Goal: Task Accomplishment & Management: Manage account settings

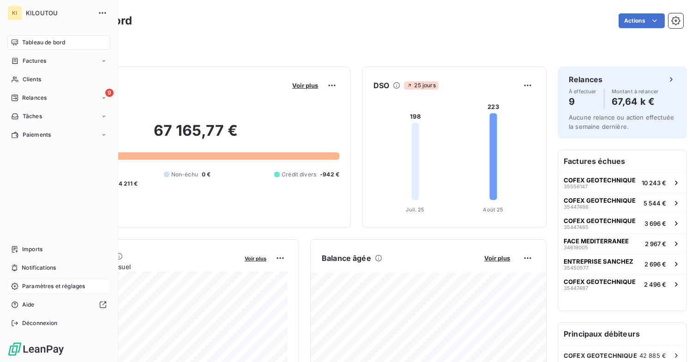
click at [38, 282] on div "Paramètres et réglages" at bounding box center [58, 286] width 103 height 15
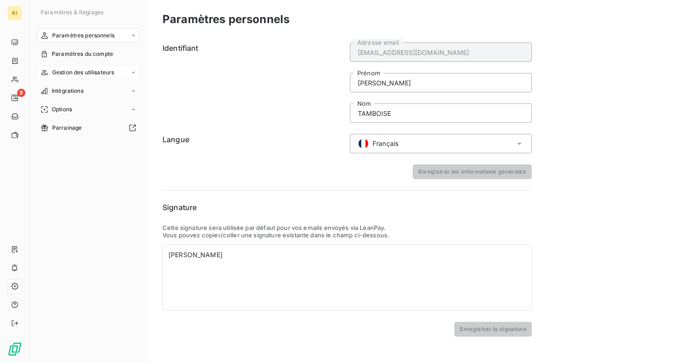
click at [91, 66] on div "Gestion des utilisateurs" at bounding box center [88, 72] width 103 height 15
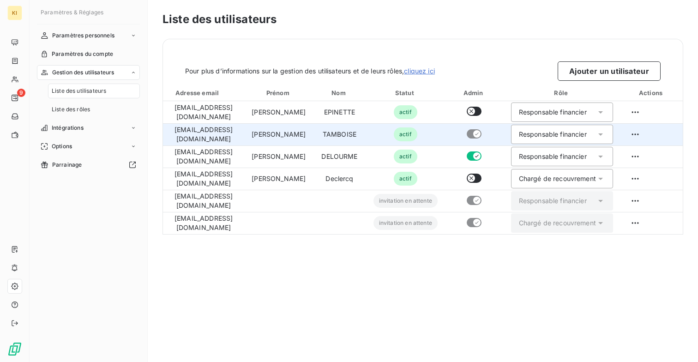
click at [580, 136] on div "Responsable financier" at bounding box center [553, 134] width 68 height 9
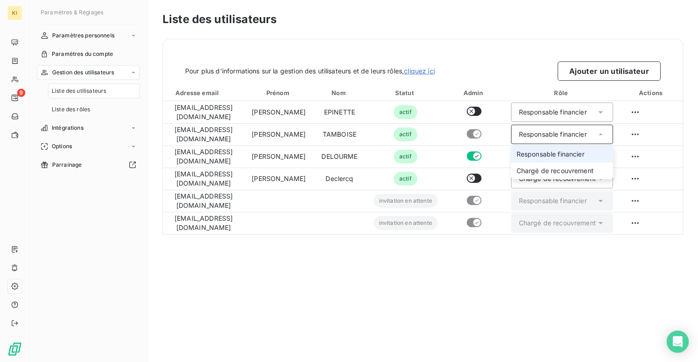
click at [517, 67] on div "Pour plus d’informations sur la gestion des utilisateurs et de leurs rôles, cli…" at bounding box center [423, 70] width 476 height 19
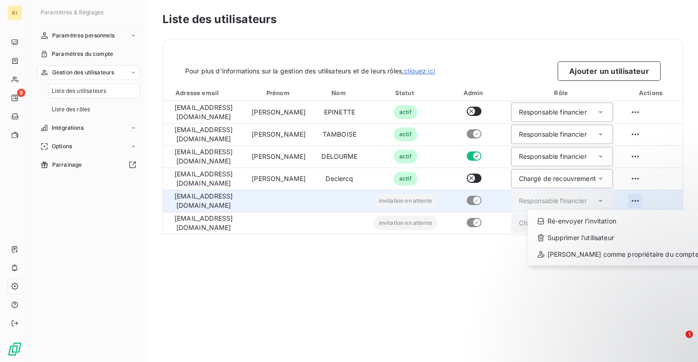
click at [634, 195] on html "KI 9 Paramètres & Réglages Paramètres personnels Paramètres du compte Gestion d…" at bounding box center [349, 181] width 698 height 362
click at [622, 217] on div "Ré-envoyer l’invitation" at bounding box center [618, 221] width 173 height 15
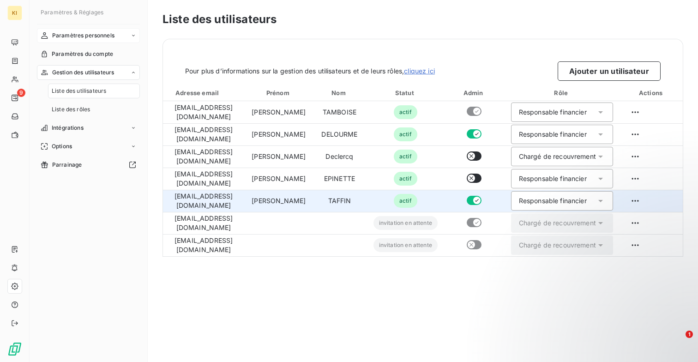
click at [88, 32] on span "Paramètres personnels" at bounding box center [83, 35] width 62 height 8
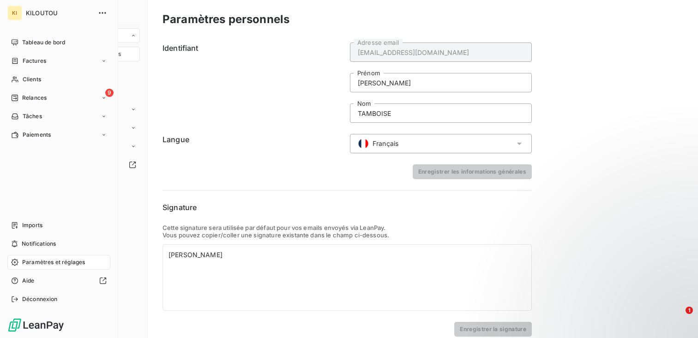
click at [101, 4] on div "KI KILOUTOU Tableau de bord Factures Clients 9 Relances Tâches Paiements Import…" at bounding box center [59, 169] width 118 height 338
click at [101, 10] on icon "button" at bounding box center [102, 12] width 9 height 9
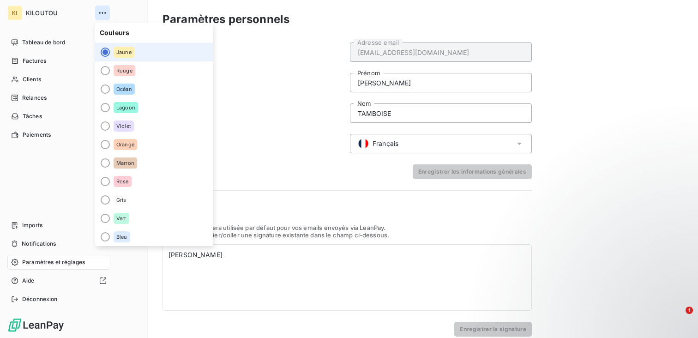
click at [101, 10] on icon "button" at bounding box center [102, 12] width 9 height 9
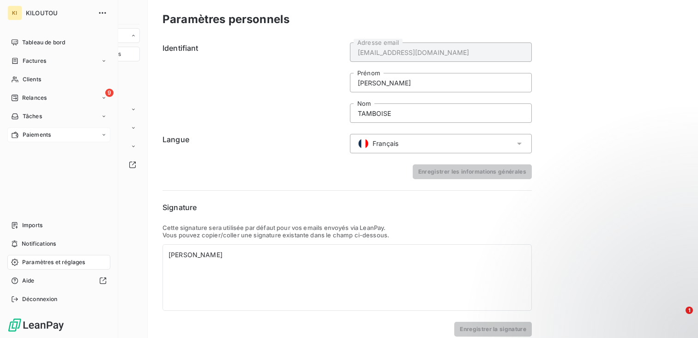
click at [44, 127] on div "Paiements" at bounding box center [58, 134] width 103 height 15
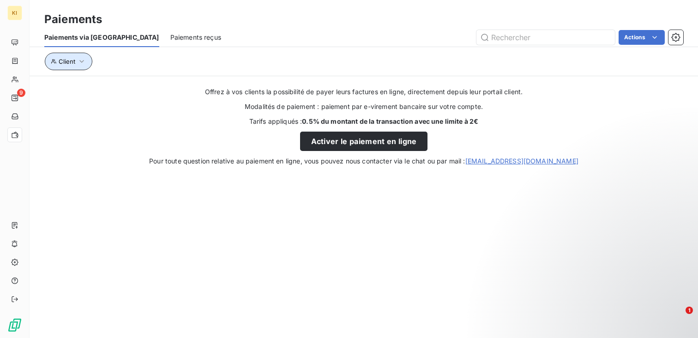
click at [75, 66] on button "Client" at bounding box center [69, 62] width 48 height 18
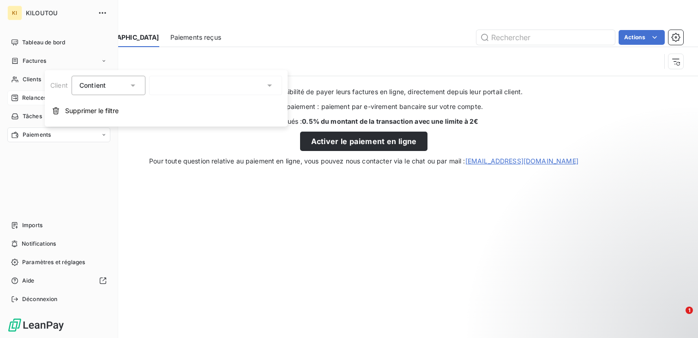
click at [23, 96] on span "Relances" at bounding box center [34, 98] width 24 height 8
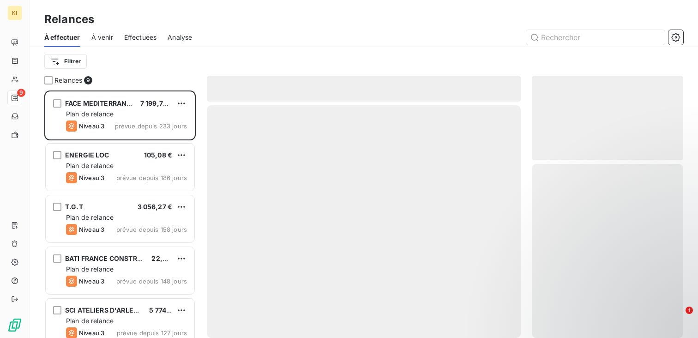
scroll to position [248, 151]
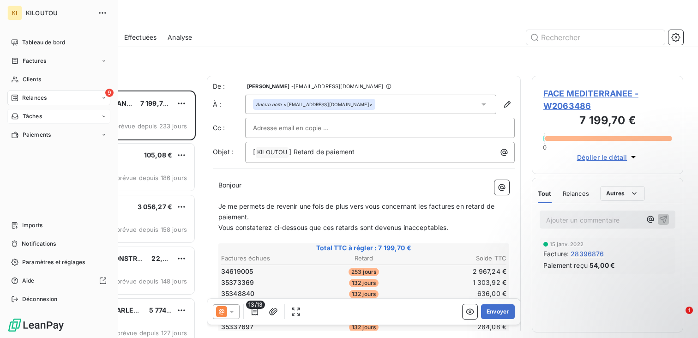
click at [48, 117] on div "Tâches" at bounding box center [58, 116] width 103 height 15
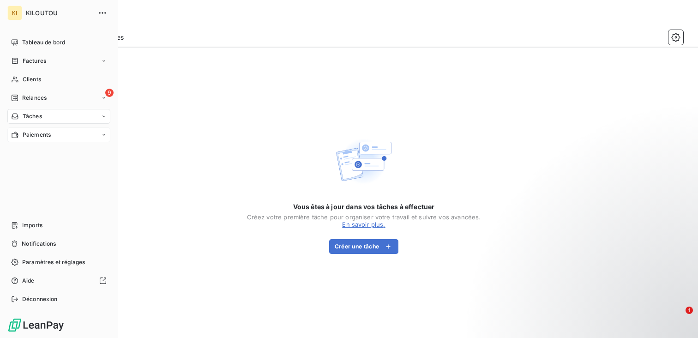
click at [54, 134] on div "Paiements" at bounding box center [58, 134] width 103 height 15
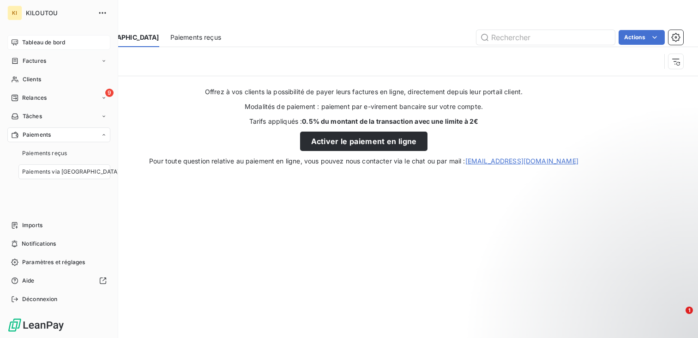
click at [50, 39] on span "Tableau de bord" at bounding box center [43, 42] width 43 height 8
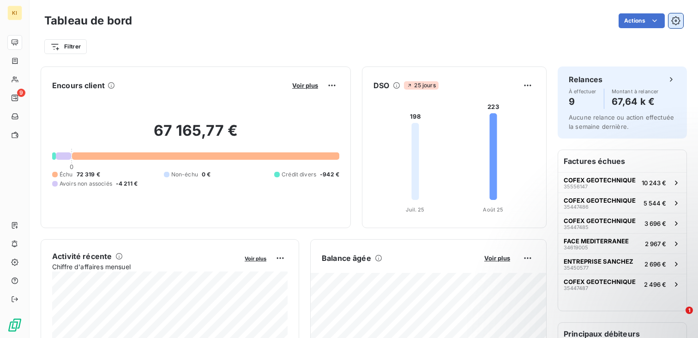
click at [673, 22] on icon "button" at bounding box center [675, 20] width 9 height 9
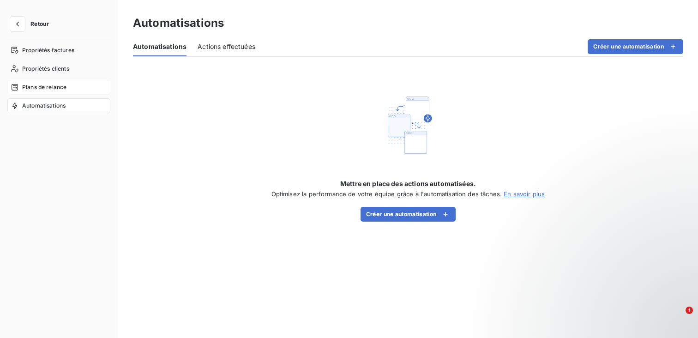
click at [72, 83] on div "Plans de relance" at bounding box center [58, 87] width 103 height 15
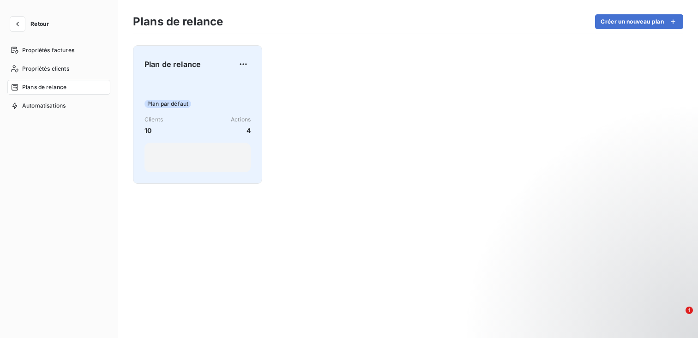
click at [229, 82] on div "Plan par défaut Clients 10 Actions 4" at bounding box center [198, 125] width 106 height 93
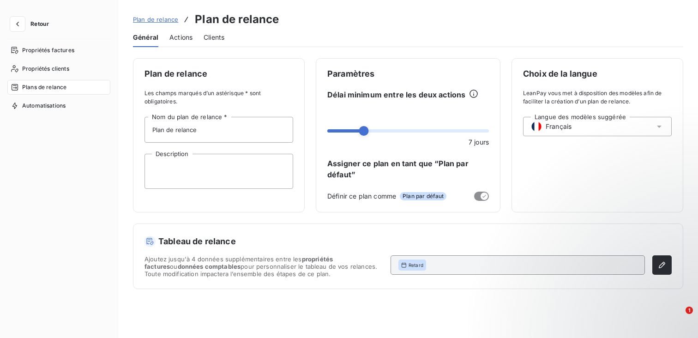
click at [181, 42] on div "Actions" at bounding box center [180, 37] width 23 height 19
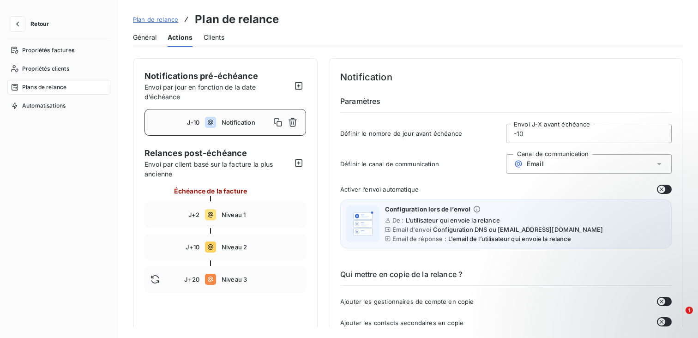
click at [534, 132] on input "-10" at bounding box center [589, 133] width 165 height 18
drag, startPoint x: 544, startPoint y: 133, endPoint x: 486, endPoint y: 133, distance: 58.2
click at [486, 133] on div "Définir le nombre de jour avant échéance -10 Envoi J-X avant échéance" at bounding box center [506, 136] width 332 height 25
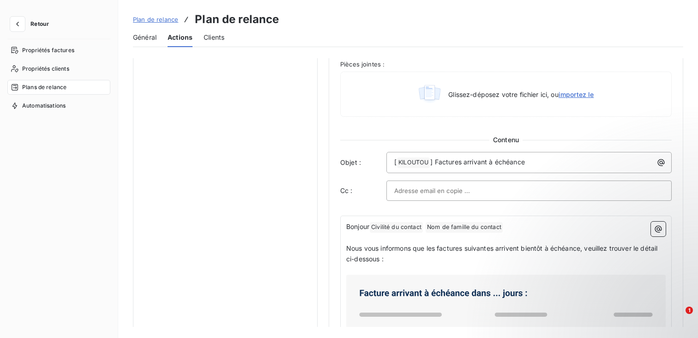
scroll to position [401, 0]
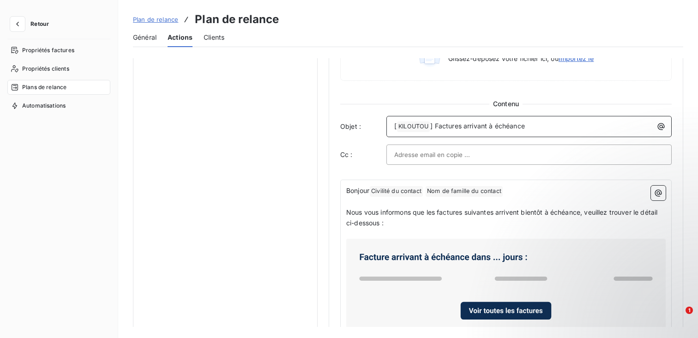
click at [476, 126] on span "] Factures arrivant à échéance" at bounding box center [477, 126] width 95 height 8
click at [509, 126] on span "] Factures arrivant à échéance" at bounding box center [477, 126] width 95 height 8
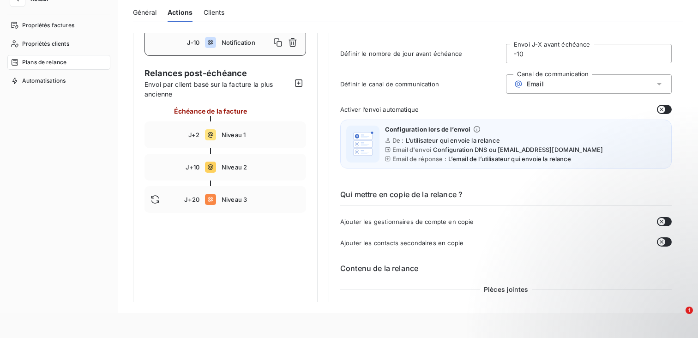
scroll to position [0, 0]
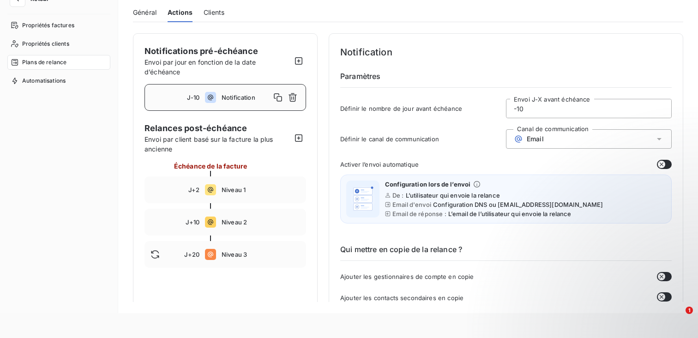
click at [219, 165] on span "Échéance de la facture" at bounding box center [210, 166] width 73 height 10
click at [234, 188] on span "Niveau 1" at bounding box center [261, 189] width 79 height 7
type input "2"
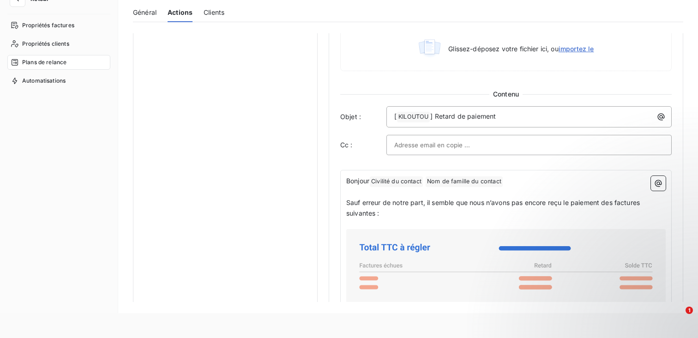
scroll to position [485, 0]
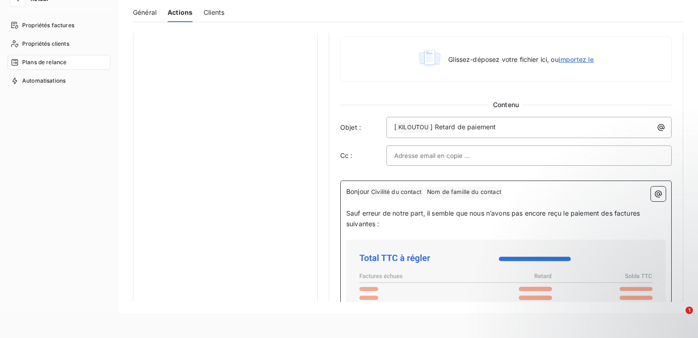
click at [400, 210] on span "Sauf erreur de notre part, il semble que nous n’avons pas encore reçu le paieme…" at bounding box center [494, 218] width 296 height 18
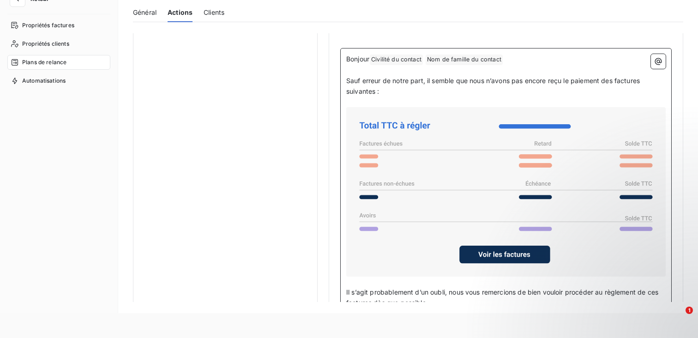
scroll to position [675, 0]
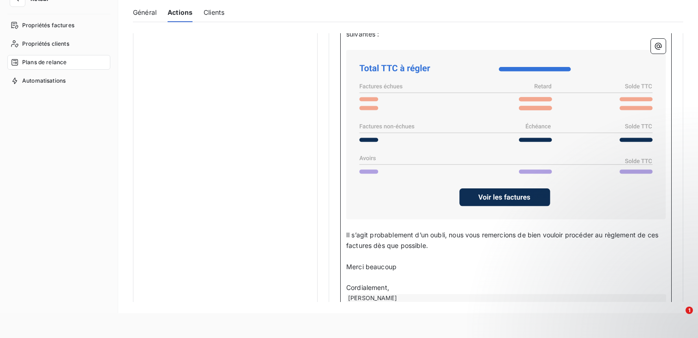
click at [413, 231] on span "Il s’agit probablement d’un oubli, nous vous remercions de bien vouloir procéde…" at bounding box center [503, 240] width 314 height 18
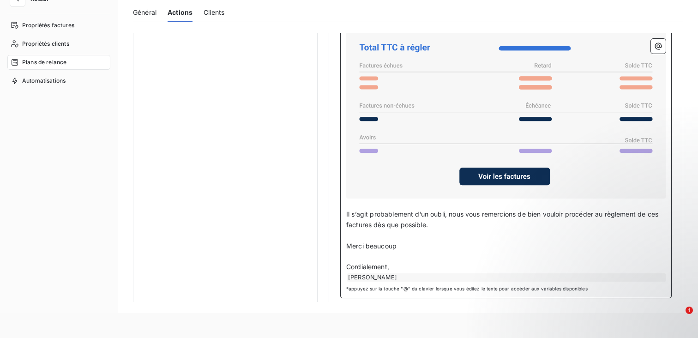
scroll to position [702, 0]
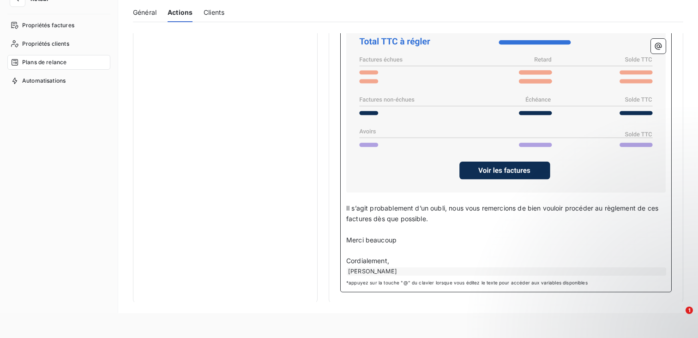
click at [460, 224] on p "﻿" at bounding box center [506, 229] width 320 height 11
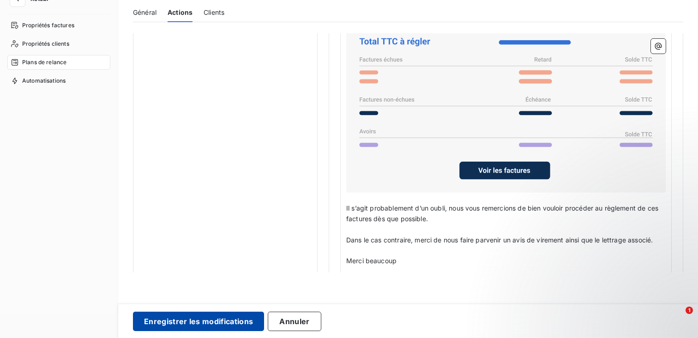
click at [229, 316] on button "Enregistrer les modifications" at bounding box center [198, 321] width 131 height 19
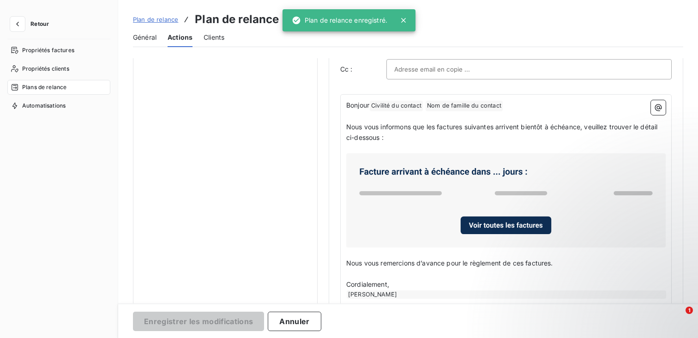
scroll to position [7, 0]
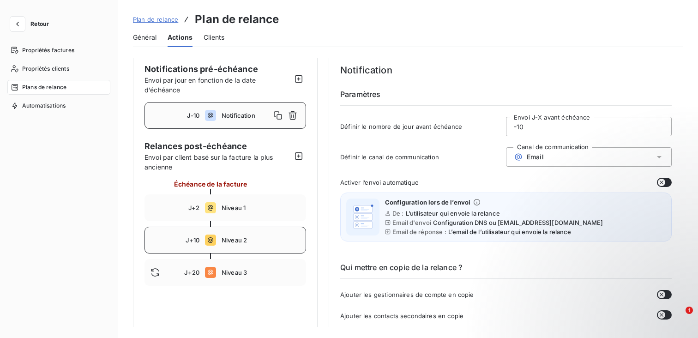
click at [243, 236] on div "J+10 Niveau 2" at bounding box center [226, 240] width 162 height 27
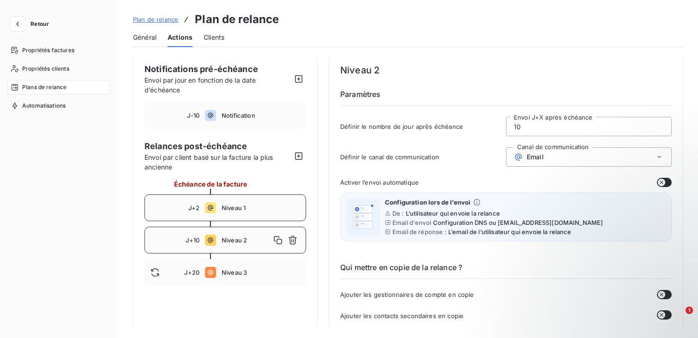
click at [233, 203] on div "J+2 Niveau 1" at bounding box center [226, 207] width 162 height 27
click at [246, 227] on div "J+10 Niveau 2" at bounding box center [226, 240] width 162 height 27
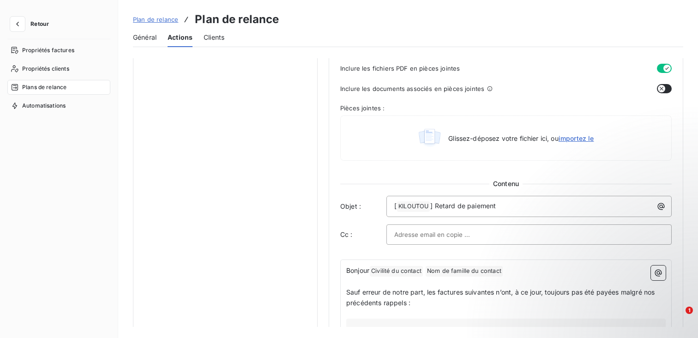
scroll to position [456, 0]
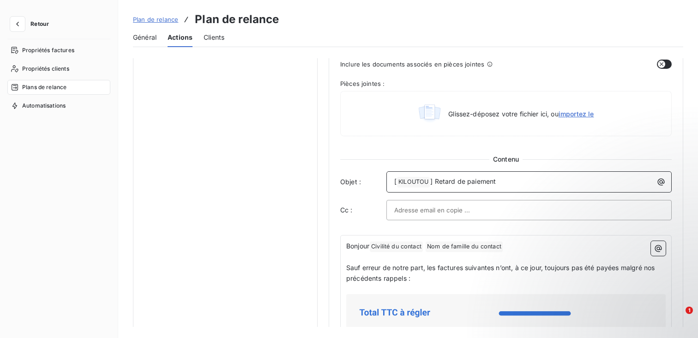
click at [511, 175] on div "[ KILOUTOU ﻿ ] Retard de paiement" at bounding box center [529, 181] width 279 height 13
click at [511, 189] on div "[ KILOUTOU ﻿ ] Retard de paiement" at bounding box center [529, 181] width 285 height 21
click at [510, 180] on p "[ KILOUTOU ﻿ ] Retard de paiement" at bounding box center [531, 181] width 274 height 11
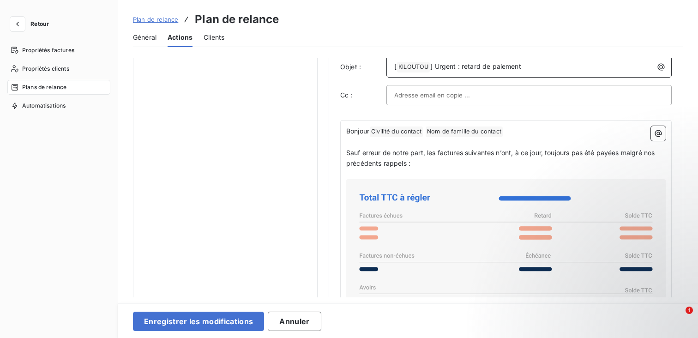
scroll to position [576, 0]
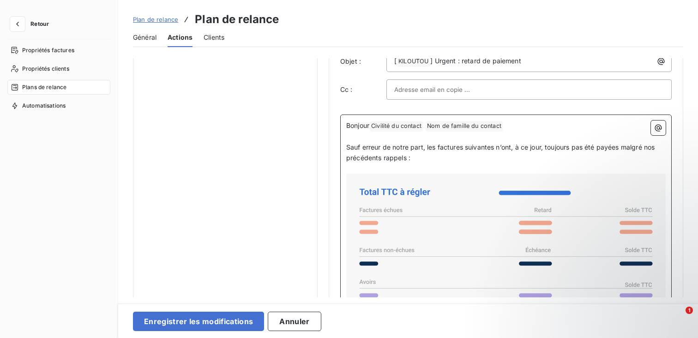
click at [435, 160] on p "Sauf erreur de notre part, les factures suivantes n’ont, à ce jour, toujours pa…" at bounding box center [506, 152] width 320 height 21
click at [414, 158] on p "Sauf erreur de notre part, les factures suivantes n’ont, à ce jour, toujours pa…" at bounding box center [506, 152] width 320 height 21
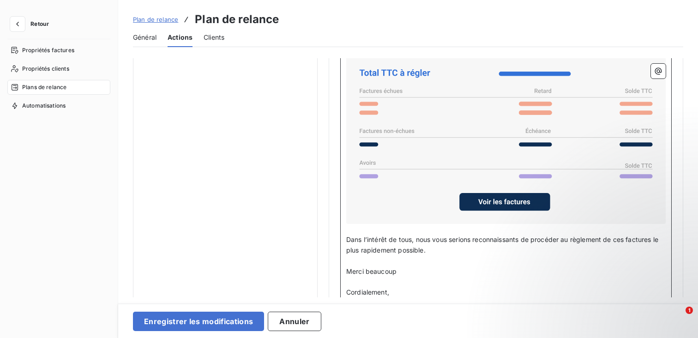
scroll to position [731, 0]
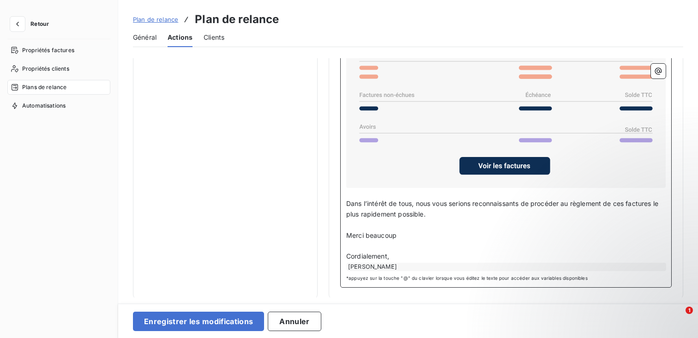
click at [441, 201] on span "Dans l’intérêt de tous, nous vous serions reconnaissants de procéder au règleme…" at bounding box center [503, 208] width 314 height 18
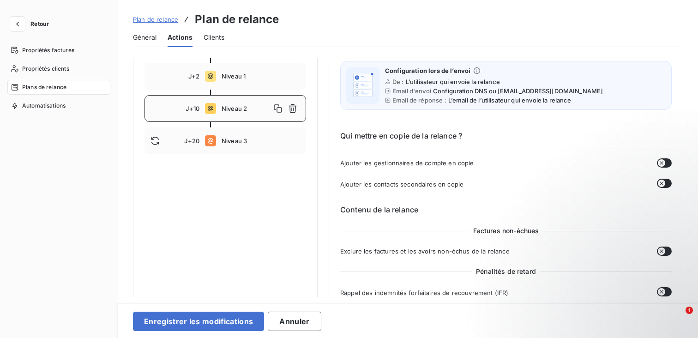
scroll to position [134, 0]
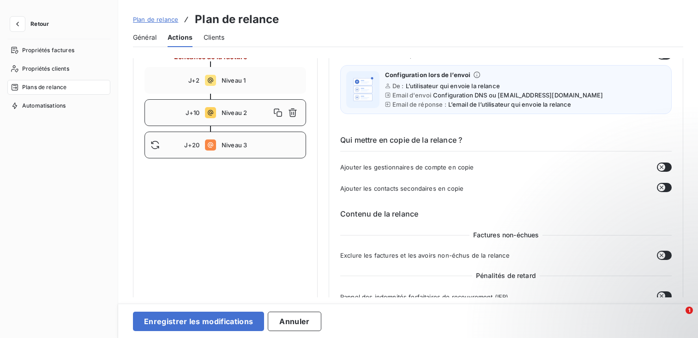
click at [174, 148] on div at bounding box center [168, 144] width 34 height 9
type input "20"
click at [246, 150] on div "Niveau 3" at bounding box center [261, 145] width 79 height 15
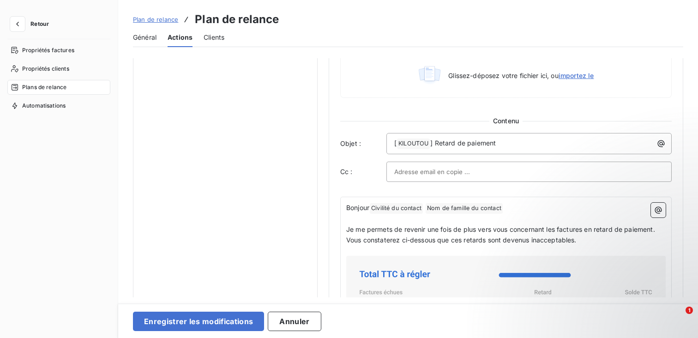
scroll to position [496, 0]
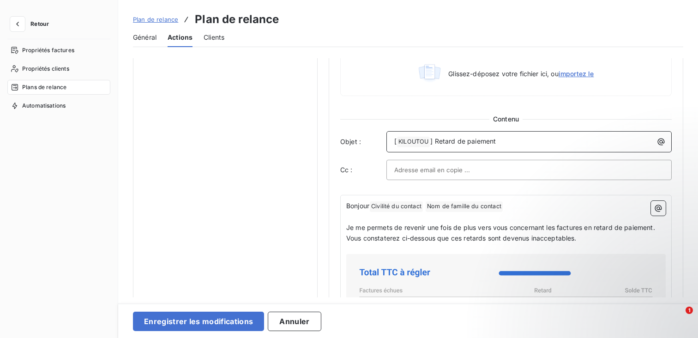
click at [443, 139] on span "] Retard de paiement" at bounding box center [463, 141] width 66 height 8
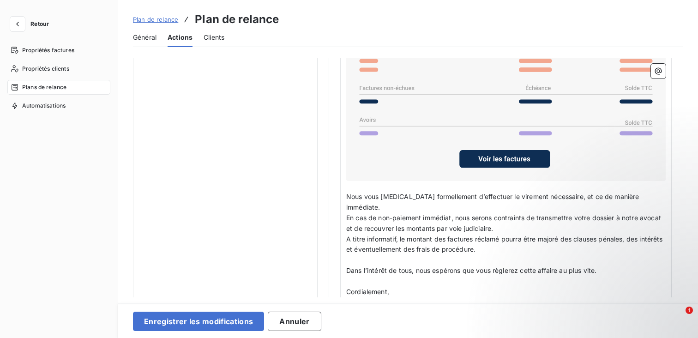
scroll to position [732, 0]
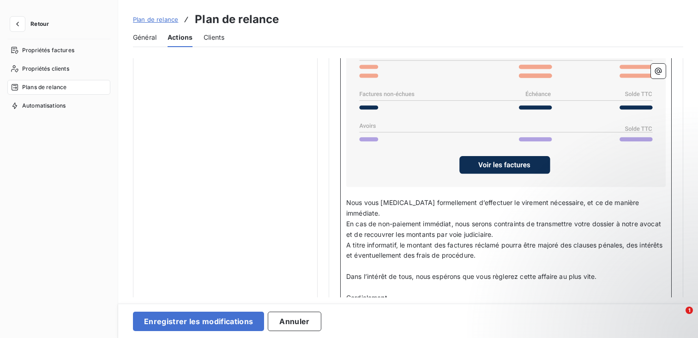
click at [381, 202] on span "Nous vous [MEDICAL_DATA] formellement d’effectuer le virement nécessaire, et ce…" at bounding box center [493, 208] width 295 height 18
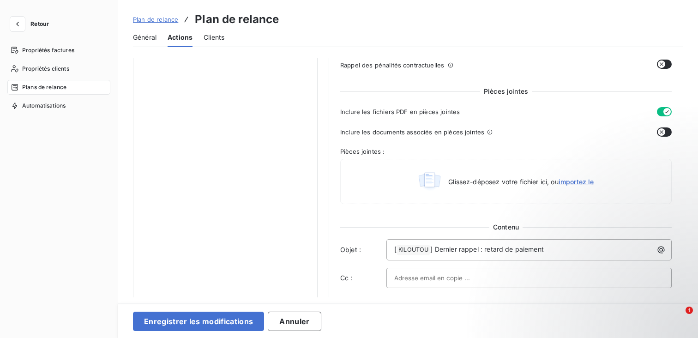
scroll to position [424, 0]
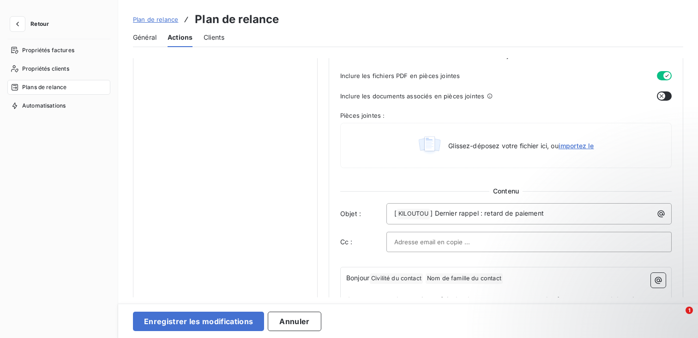
click at [480, 205] on div "[ KILOUTOU ﻿ ] Dernier rappel : retard de paiement" at bounding box center [529, 213] width 285 height 21
click at [485, 211] on span "] Dernier rappel : retard de paiement" at bounding box center [487, 213] width 114 height 8
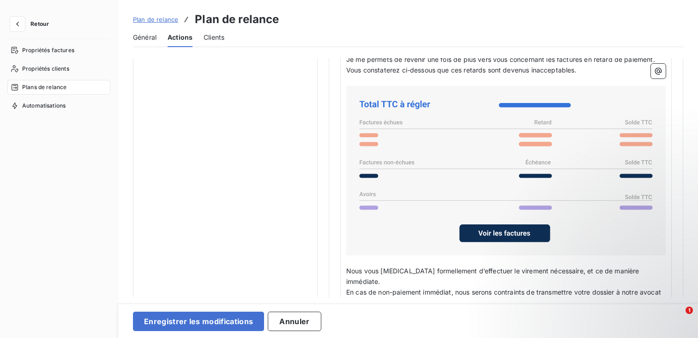
scroll to position [763, 0]
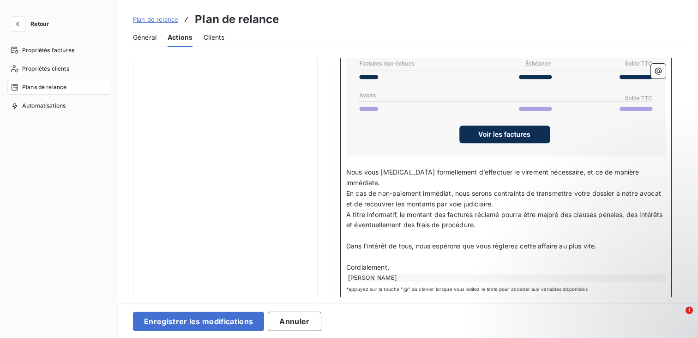
click at [405, 163] on p "﻿" at bounding box center [506, 162] width 320 height 11
click at [420, 173] on span "Nous vous [MEDICAL_DATA] formellement d’effectuer le virement nécessaire, et ce…" at bounding box center [493, 177] width 295 height 18
click at [462, 169] on span "Nous vous [MEDICAL_DATA] formellement d’effectuer le virement nécessaire, et ce…" at bounding box center [493, 177] width 295 height 18
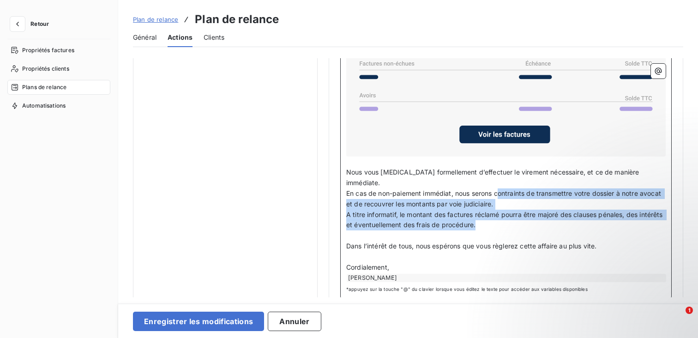
copy div "ontraints de transmettre votre dossier à notre avocat et de recouvrer les monta…"
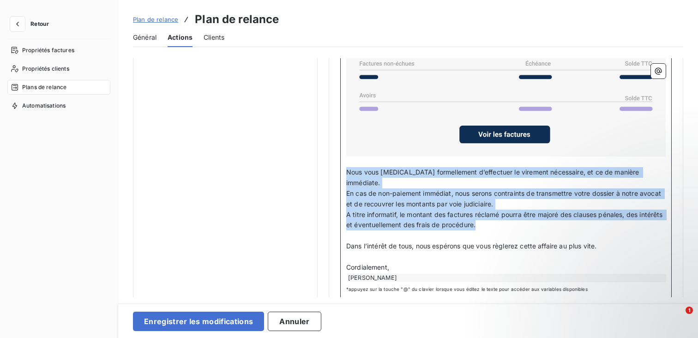
copy div "Nous vous [MEDICAL_DATA] formellement d’effectuer le virement nécessaire, et ce…"
click at [482, 188] on p "En cas de non-paiement immédiat, nous serons contraints de transmettre votre do…" at bounding box center [506, 198] width 320 height 21
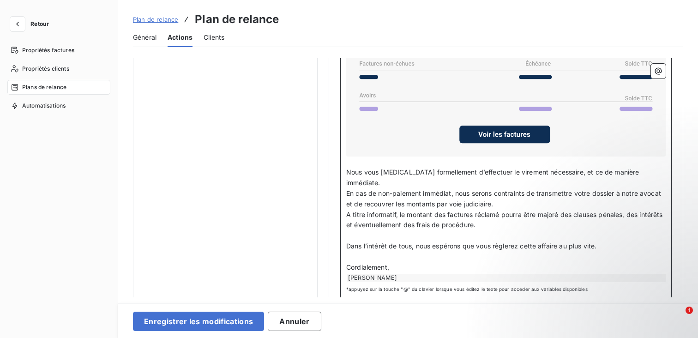
click at [626, 189] on span "En cas de non-paiement immédiat, nous serons contraints de transmettre votre do…" at bounding box center [504, 198] width 317 height 18
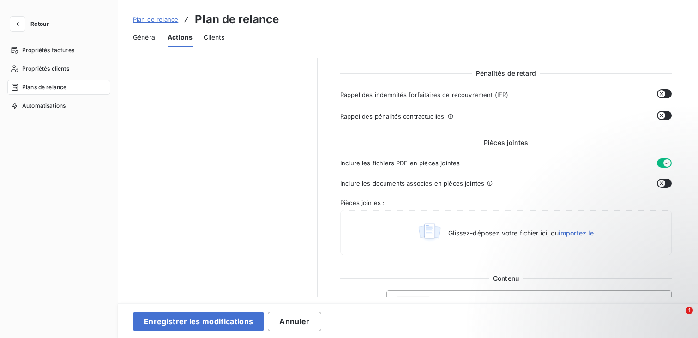
scroll to position [338, 0]
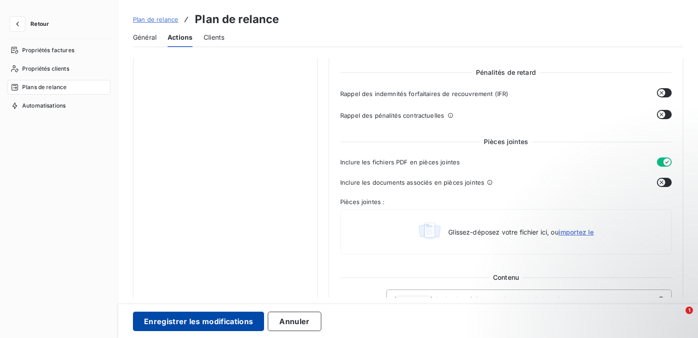
click at [240, 320] on button "Enregistrer les modifications" at bounding box center [198, 321] width 131 height 19
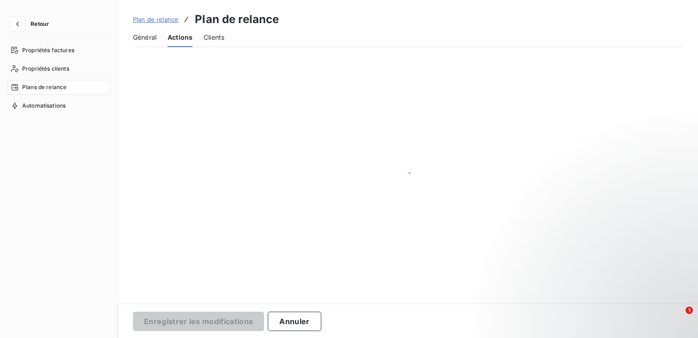
scroll to position [7, 0]
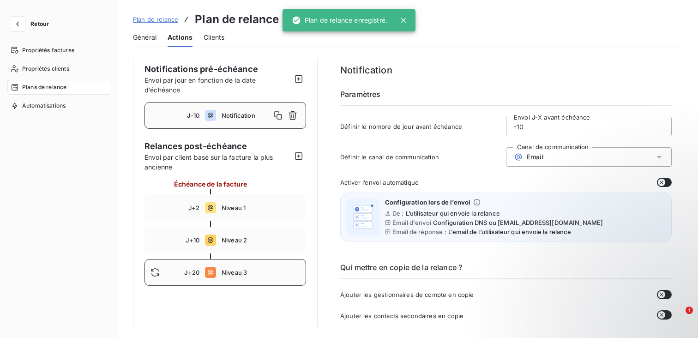
click at [264, 278] on div "J+20 Niveau 3" at bounding box center [226, 272] width 162 height 27
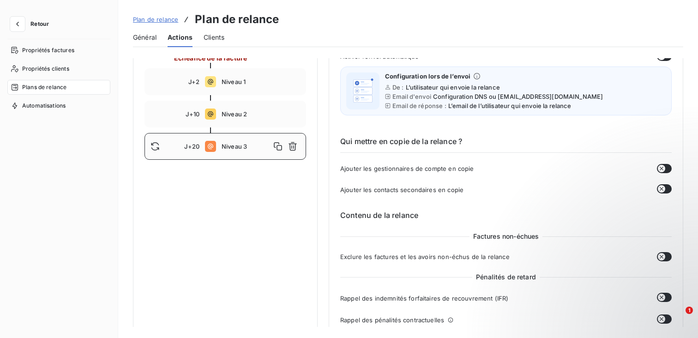
scroll to position [123, 0]
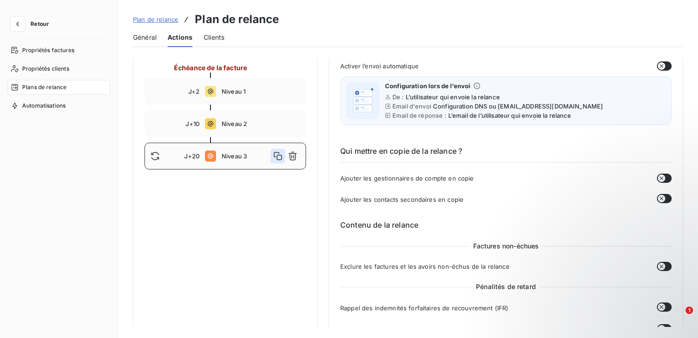
click at [278, 153] on icon "button" at bounding box center [277, 155] width 9 height 9
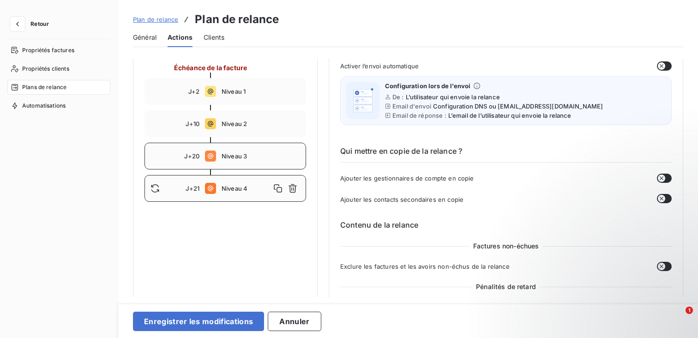
click at [236, 186] on span "Niveau 4" at bounding box center [246, 188] width 49 height 7
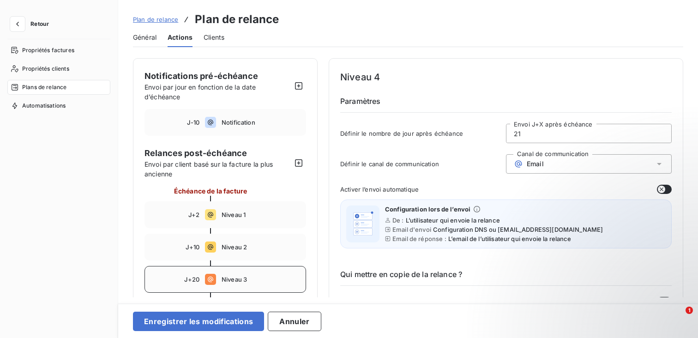
click at [529, 137] on input "21" at bounding box center [589, 133] width 165 height 18
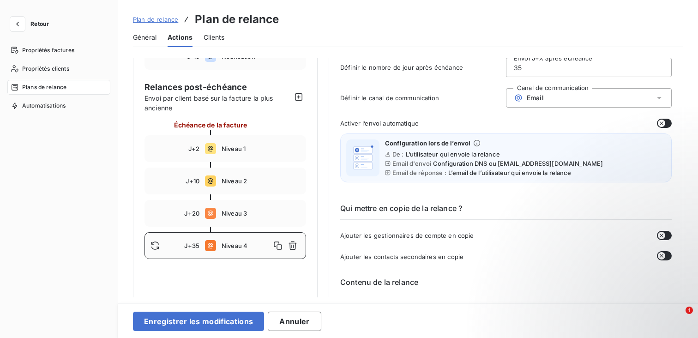
type input "3"
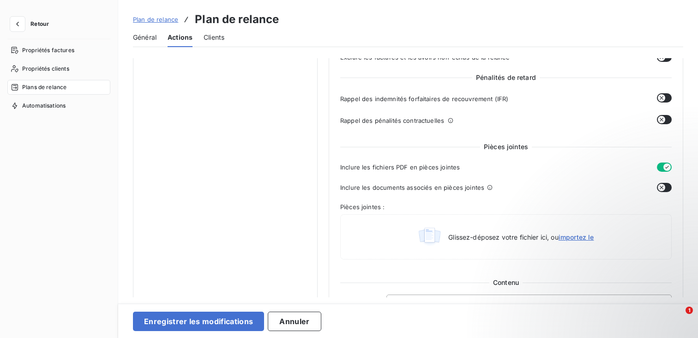
scroll to position [331, 0]
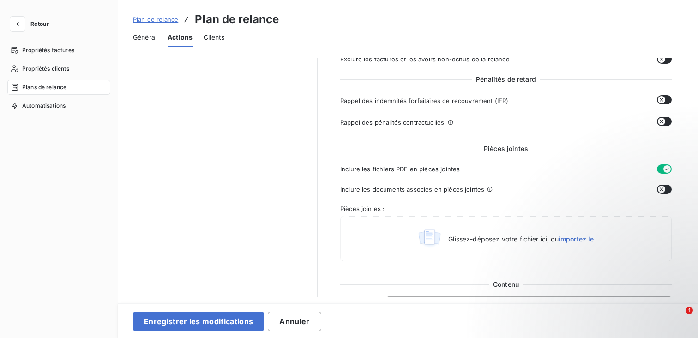
type input "40"
click at [661, 121] on icon "button" at bounding box center [661, 121] width 7 height 7
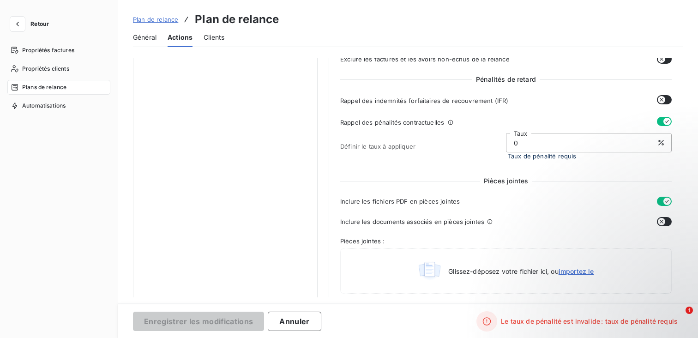
click at [640, 141] on input "0" at bounding box center [589, 142] width 165 height 18
click at [660, 99] on icon "button" at bounding box center [661, 99] width 7 height 7
click at [664, 102] on icon "button" at bounding box center [667, 99] width 7 height 7
click at [661, 102] on icon "button" at bounding box center [661, 99] width 7 height 7
click at [640, 102] on span "+ 40,00€" at bounding box center [639, 101] width 28 height 10
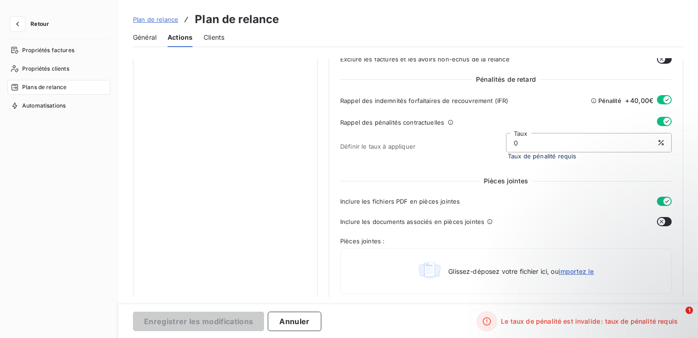
click at [628, 101] on span "+ 40,00€" at bounding box center [639, 101] width 28 height 10
click at [630, 101] on span "+ 40,00€" at bounding box center [639, 101] width 28 height 10
click at [589, 124] on div "Rappel des pénalités contractuelles" at bounding box center [506, 122] width 332 height 11
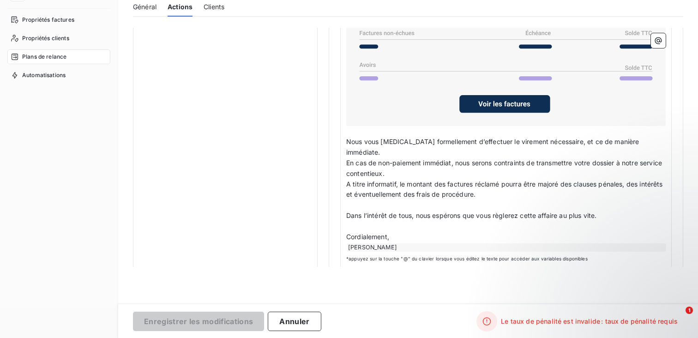
scroll to position [32, 0]
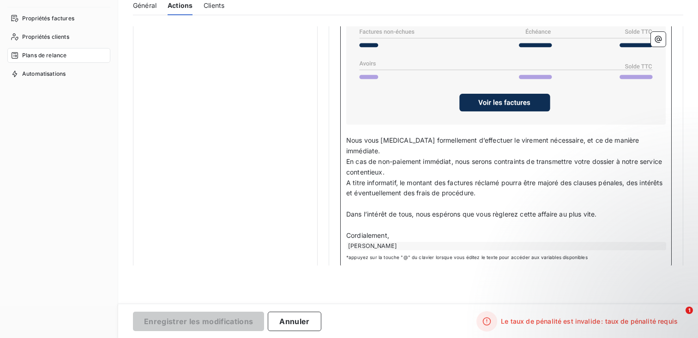
click at [548, 179] on span "A titre informatif, le montant des factures réclamé pourra être majoré des clau…" at bounding box center [505, 188] width 319 height 18
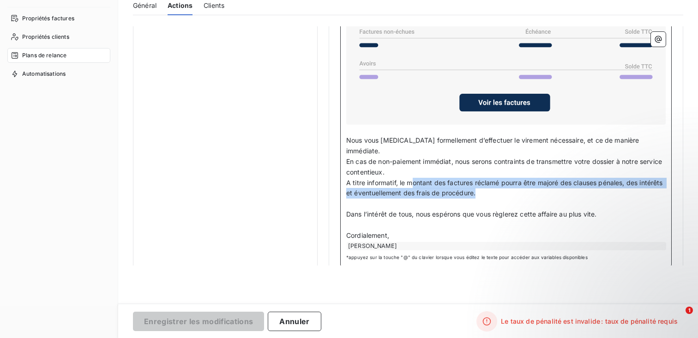
drag, startPoint x: 508, startPoint y: 180, endPoint x: 413, endPoint y: 170, distance: 96.1
click at [412, 178] on p "A titre informatif, le montant des factures réclamé pourra être majoré des clau…" at bounding box center [506, 188] width 320 height 21
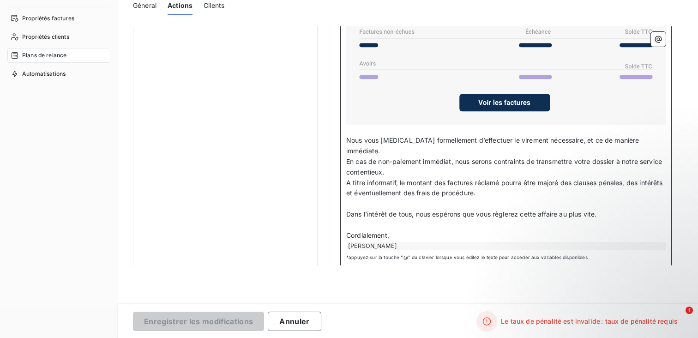
click at [514, 178] on p "A titre informatif, le montant des factures réclamé pourra être majoré des clau…" at bounding box center [506, 188] width 320 height 21
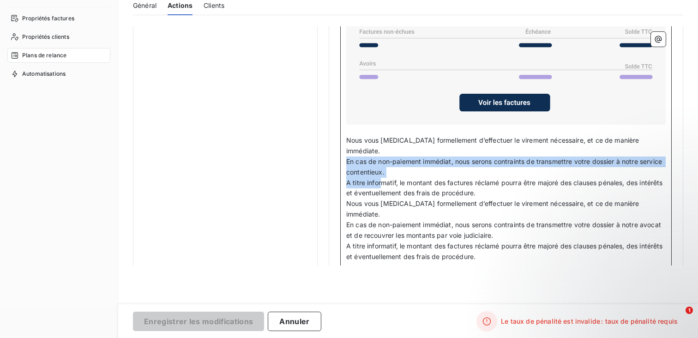
drag, startPoint x: 510, startPoint y: 176, endPoint x: 327, endPoint y: 154, distance: 183.7
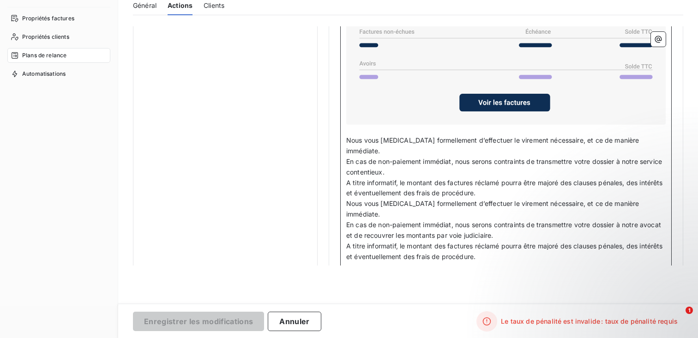
click at [409, 143] on p "Nous vous [MEDICAL_DATA] formellement d’effectuer le virement nécessaire, et ce…" at bounding box center [506, 145] width 320 height 21
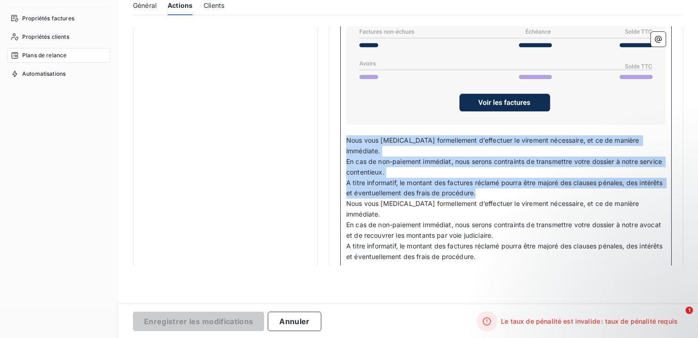
drag, startPoint x: 516, startPoint y: 180, endPoint x: 342, endPoint y: 141, distance: 178.4
click at [342, 141] on div "Bonjour Civilité du contact ﻿ Nom de famille du contact ﻿ ﻿ ﻿ Je me permets de …" at bounding box center [506, 113] width 332 height 434
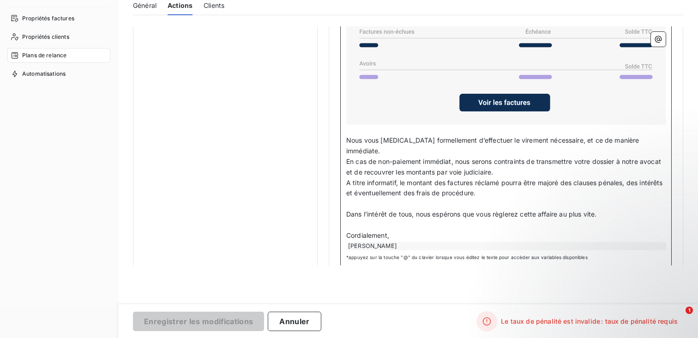
click at [524, 157] on p "En cas de non-paiement immédiat, nous serons contraints de transmettre votre do…" at bounding box center [506, 167] width 320 height 21
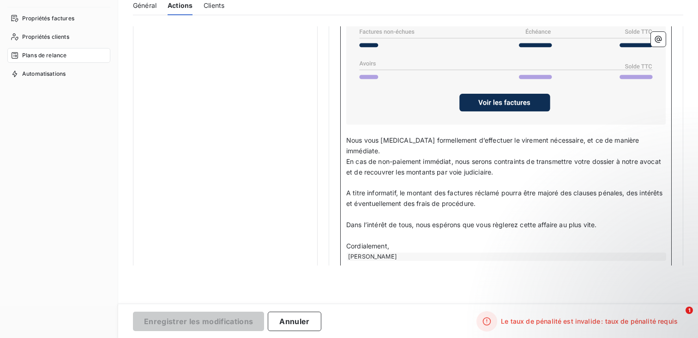
click at [484, 189] on span "A titre informatif, le montant des factures réclamé pourra être majoré des clau…" at bounding box center [505, 198] width 319 height 18
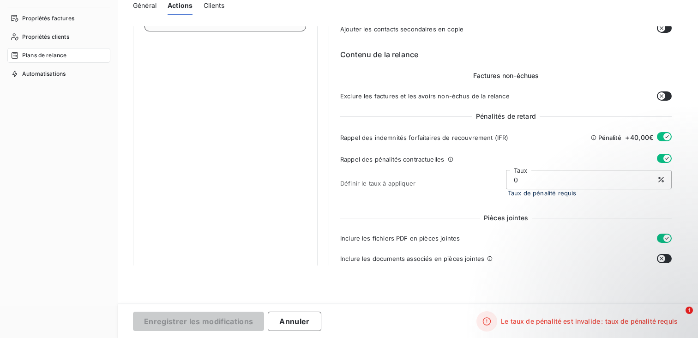
scroll to position [263, 0]
click at [546, 175] on input "0" at bounding box center [589, 178] width 165 height 18
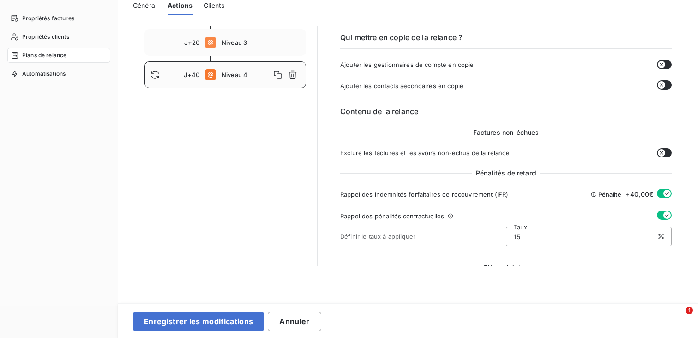
scroll to position [397, 0]
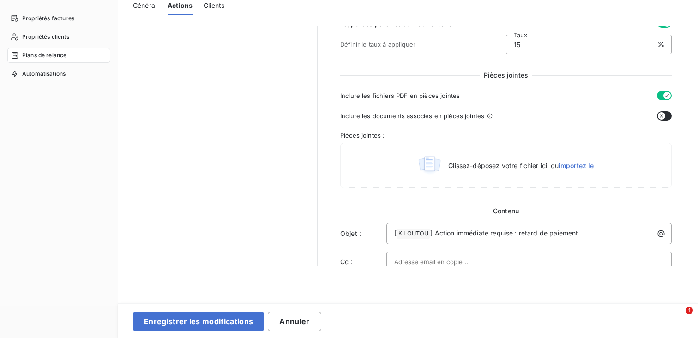
click at [545, 46] on input "15" at bounding box center [589, 44] width 165 height 18
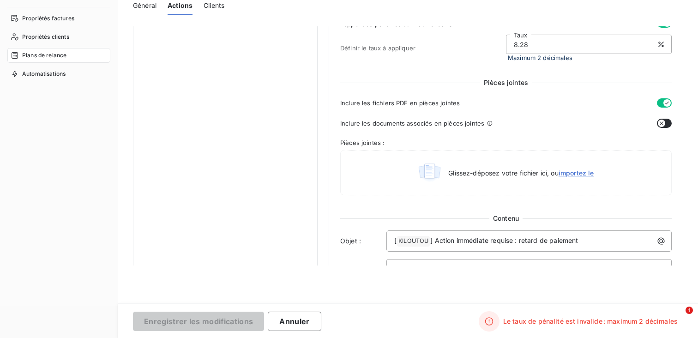
click at [480, 73] on div "Contenu de la relance Factures non-échues Exclure les factures et les avoirs no…" at bounding box center [506, 287] width 332 height 777
click at [513, 49] on input "8.28" at bounding box center [589, 44] width 165 height 18
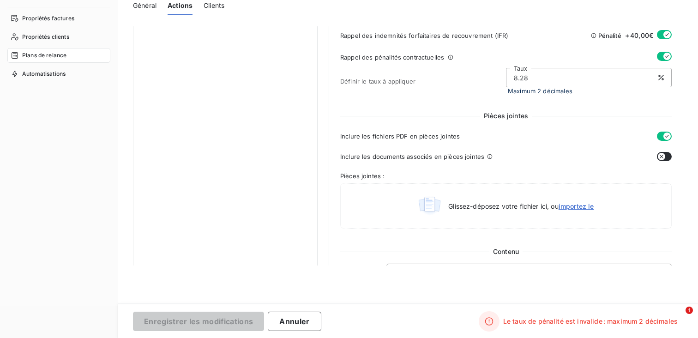
scroll to position [363, 0]
click at [527, 77] on input "8.28" at bounding box center [589, 78] width 165 height 18
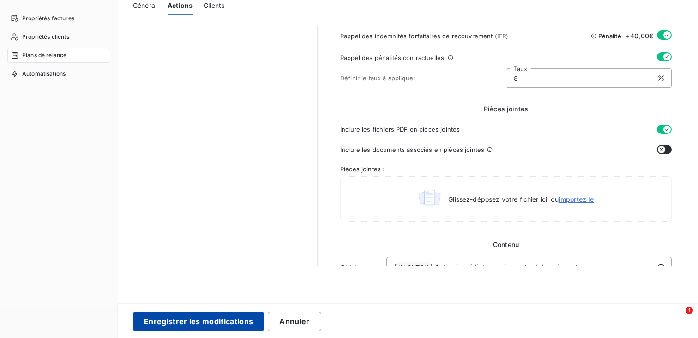
type input "8"
click at [250, 325] on button "Enregistrer les modifications" at bounding box center [198, 321] width 131 height 19
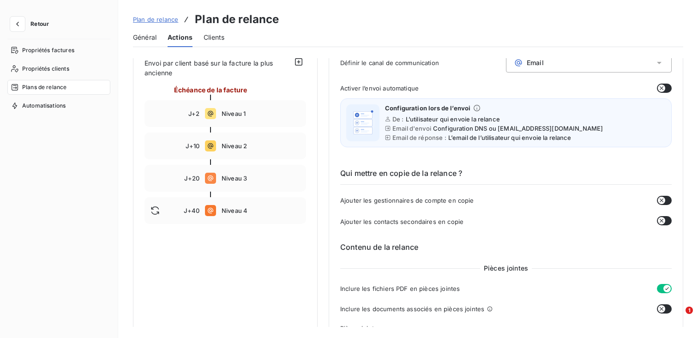
scroll to position [95, 0]
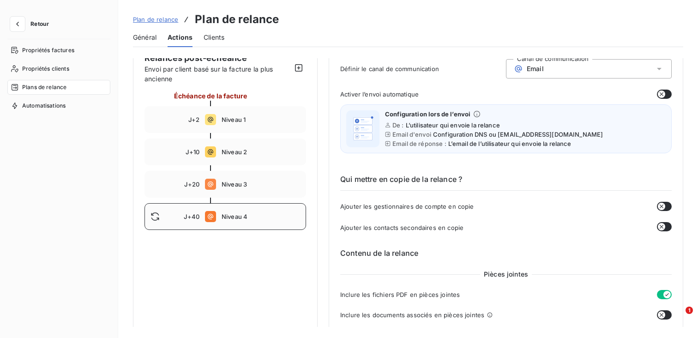
click at [258, 223] on div "J+40 Niveau 4" at bounding box center [226, 216] width 162 height 27
type input "40"
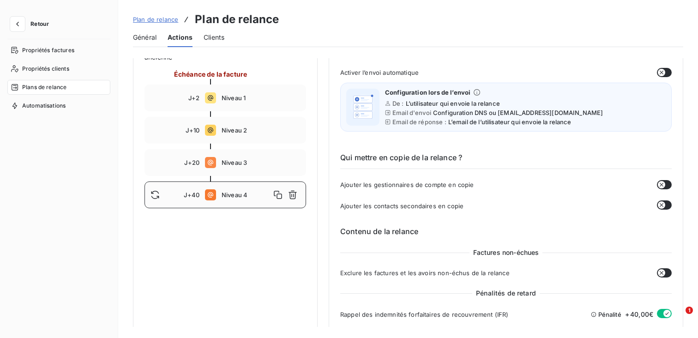
scroll to position [0, 0]
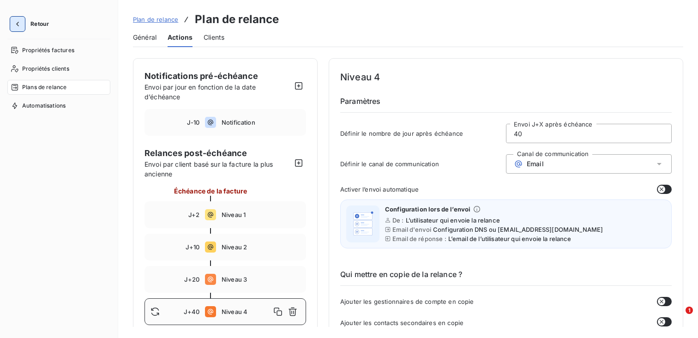
click at [18, 20] on icon "button" at bounding box center [17, 23] width 9 height 9
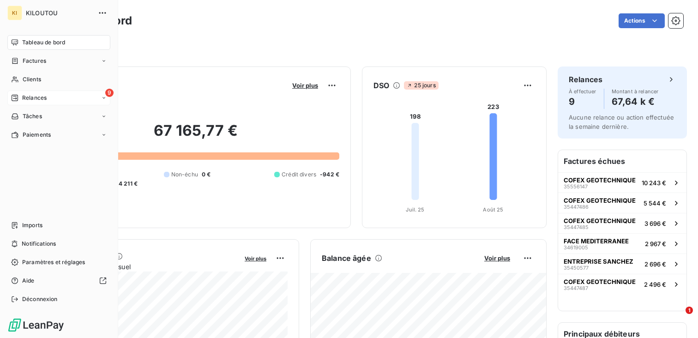
click at [47, 97] on span "Relances" at bounding box center [34, 98] width 24 height 8
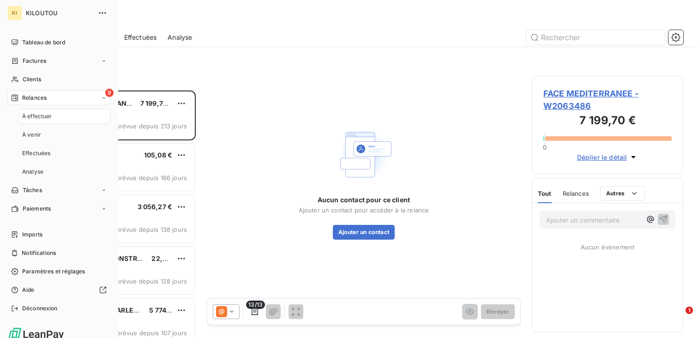
scroll to position [248, 151]
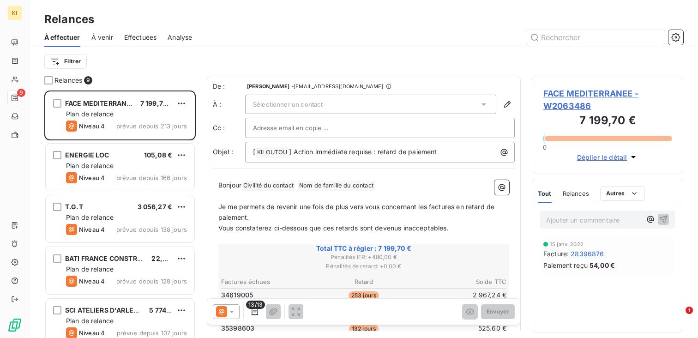
click at [290, 103] on span "Sélectionner un contact" at bounding box center [288, 104] width 70 height 7
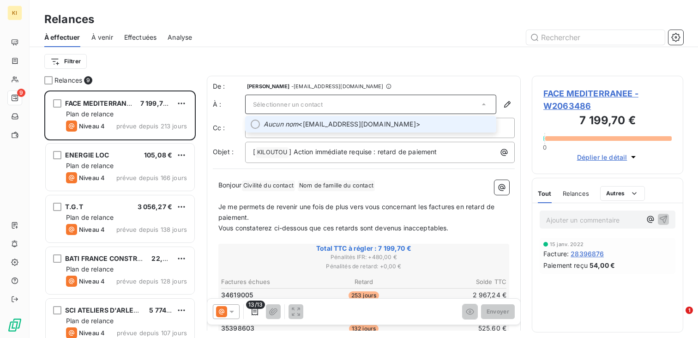
click at [351, 67] on div "Filtrer" at bounding box center [363, 62] width 639 height 18
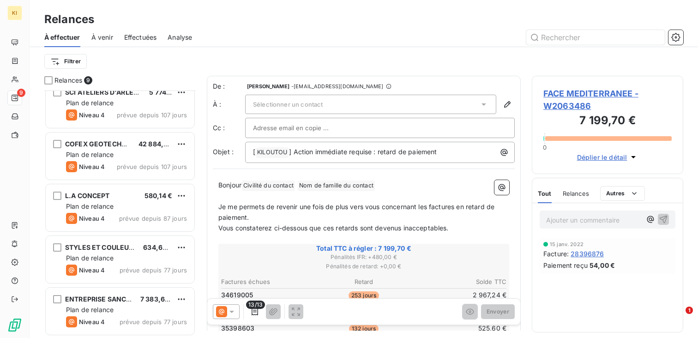
scroll to position [0, 0]
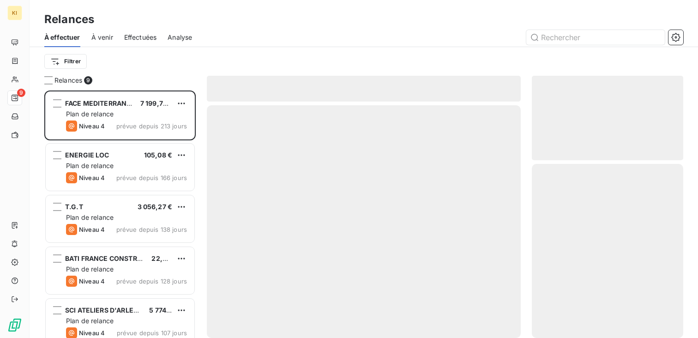
scroll to position [248, 151]
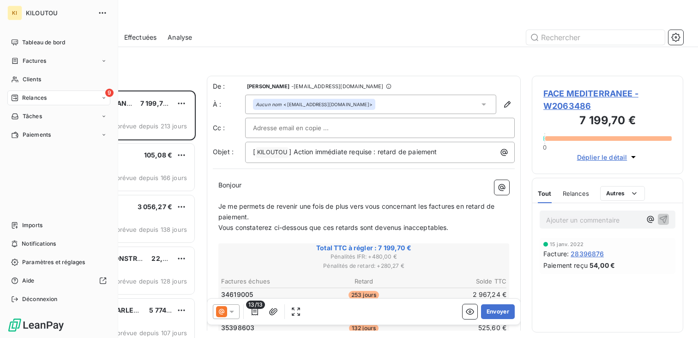
click at [37, 100] on span "Relances" at bounding box center [34, 98] width 24 height 8
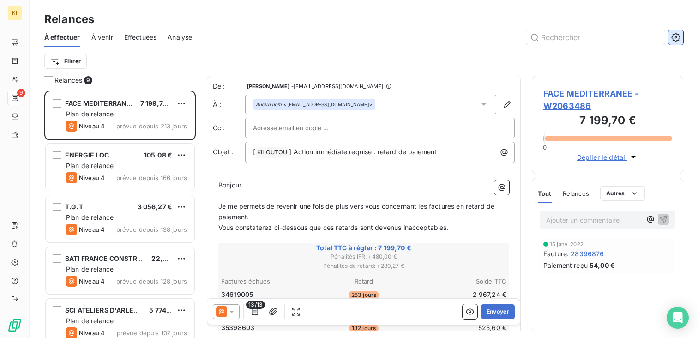
click at [678, 36] on icon "button" at bounding box center [675, 37] width 9 height 9
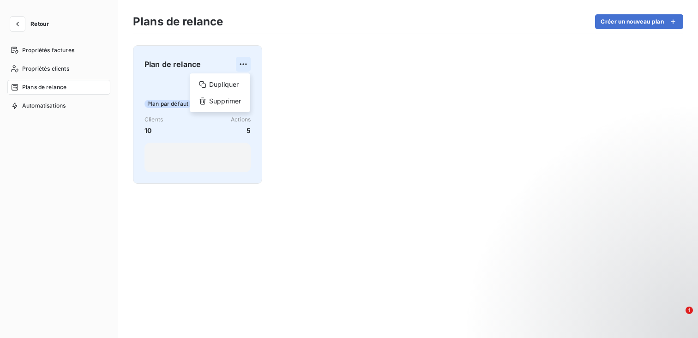
click at [245, 61] on html "Retour Propriétés factures Propriétés clients Plans de relance Automatisations …" at bounding box center [349, 169] width 698 height 338
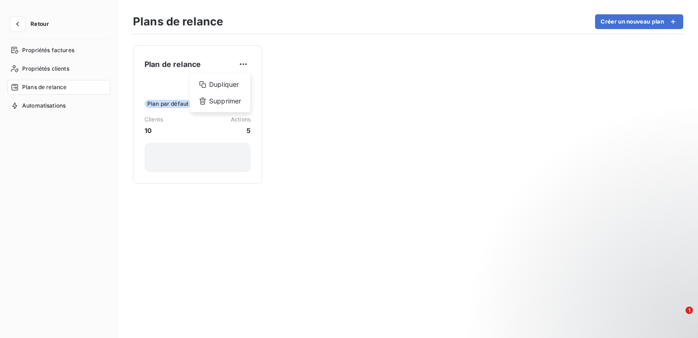
click at [211, 62] on html "Retour Propriétés factures Propriétés clients Plans de relance Automatisations …" at bounding box center [349, 169] width 698 height 338
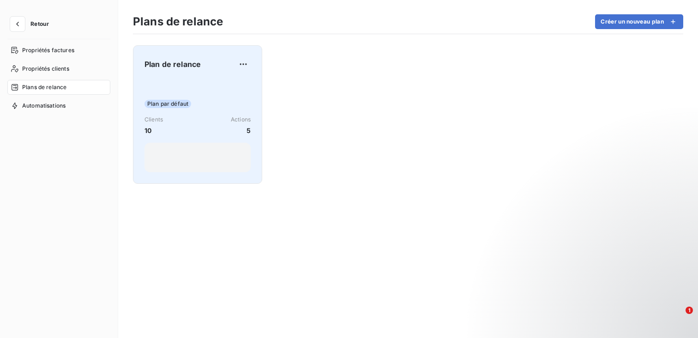
click at [205, 62] on div "Plan de relance" at bounding box center [198, 64] width 106 height 15
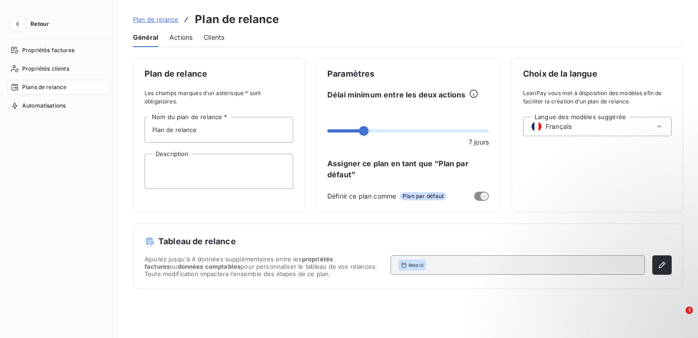
click at [186, 40] on span "Actions" at bounding box center [180, 37] width 23 height 9
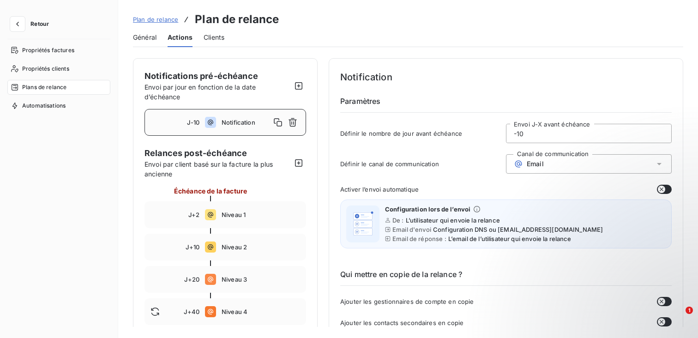
click at [147, 42] on div "Général" at bounding box center [145, 37] width 24 height 19
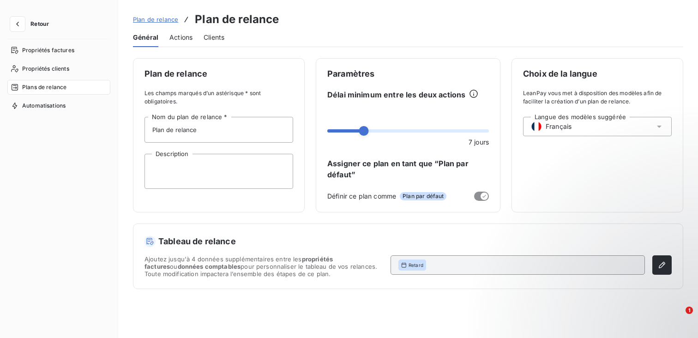
click at [158, 17] on span "Plan de relance" at bounding box center [155, 19] width 45 height 7
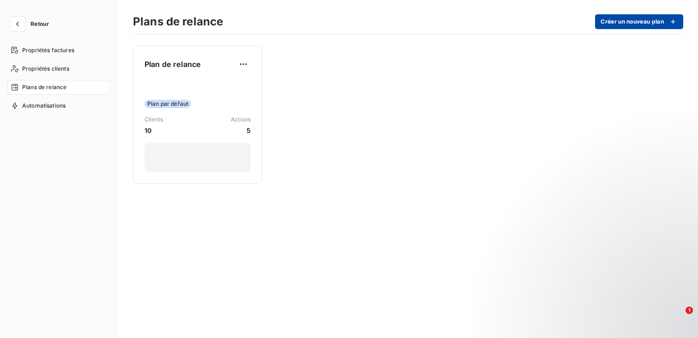
click at [610, 15] on button "Créer un nouveau plan" at bounding box center [639, 21] width 88 height 15
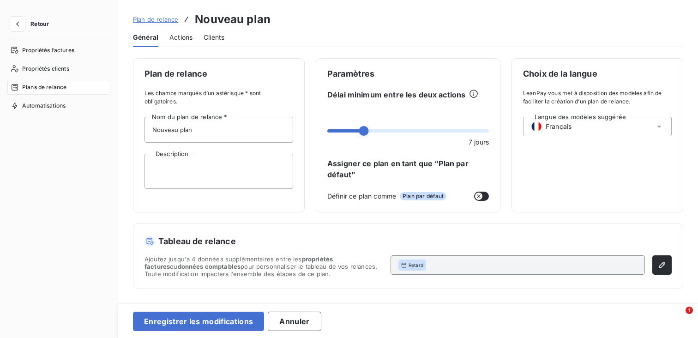
click at [209, 34] on span "Clients" at bounding box center [214, 37] width 21 height 9
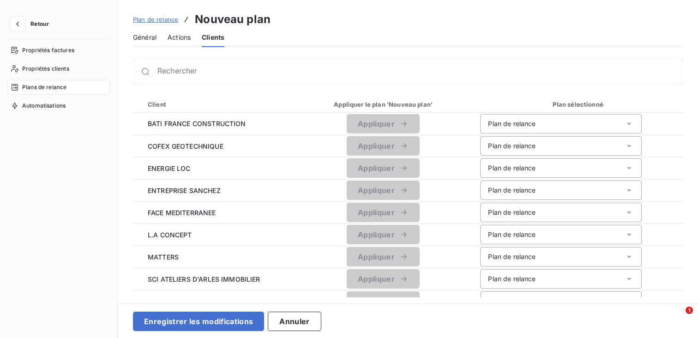
click at [176, 35] on span "Actions" at bounding box center [179, 37] width 23 height 9
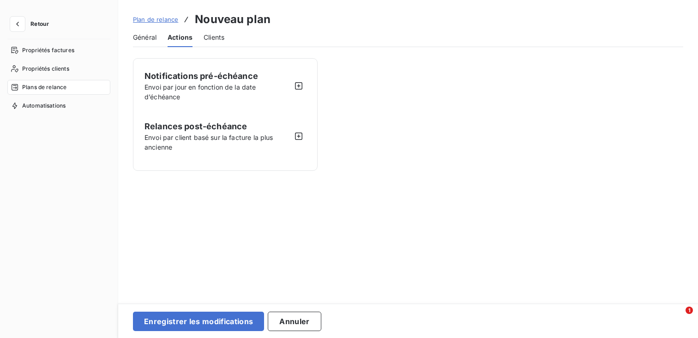
click at [149, 35] on span "Général" at bounding box center [145, 37] width 24 height 9
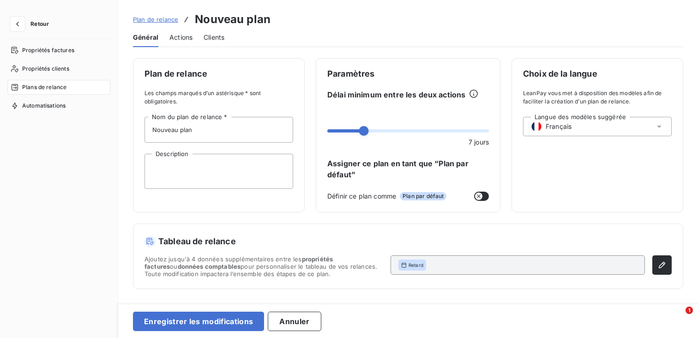
click at [181, 36] on span "Actions" at bounding box center [180, 37] width 23 height 9
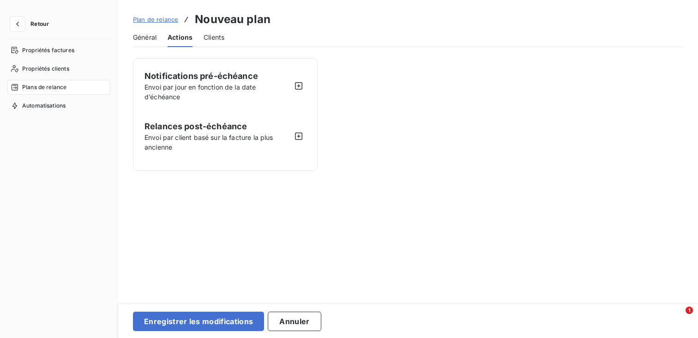
click at [153, 37] on span "Général" at bounding box center [145, 37] width 24 height 9
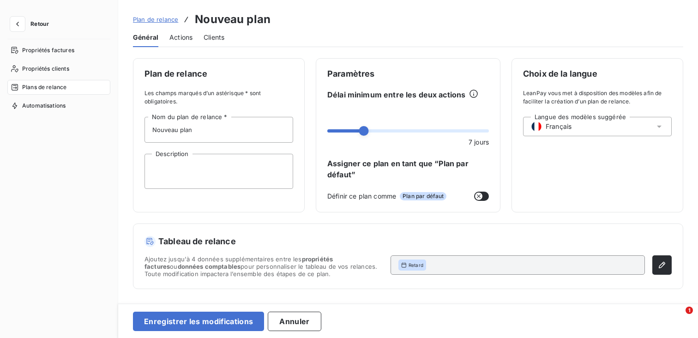
click at [153, 15] on link "Plan de relance" at bounding box center [155, 19] width 45 height 9
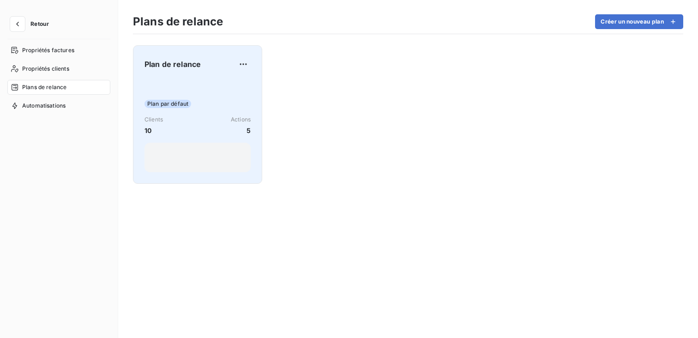
click at [208, 67] on div "Plan de relance" at bounding box center [198, 64] width 106 height 15
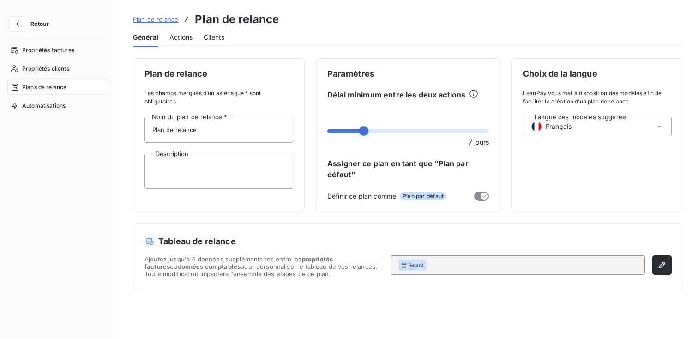
click at [186, 40] on span "Actions" at bounding box center [180, 37] width 23 height 9
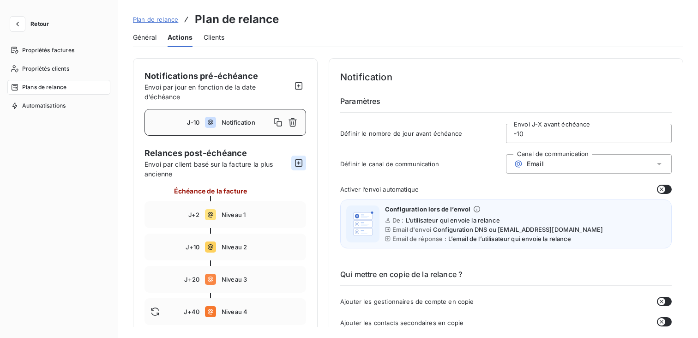
click at [300, 161] on icon "button" at bounding box center [298, 162] width 9 height 9
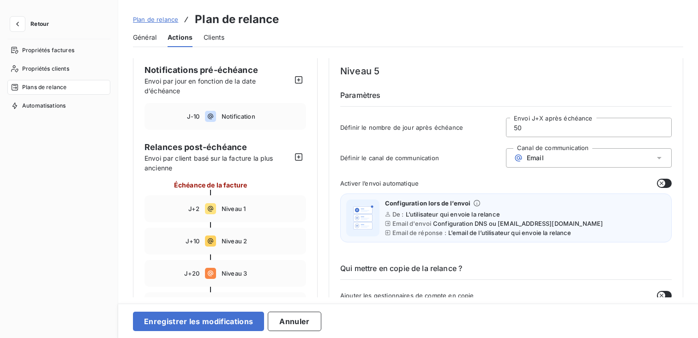
scroll to position [1, 0]
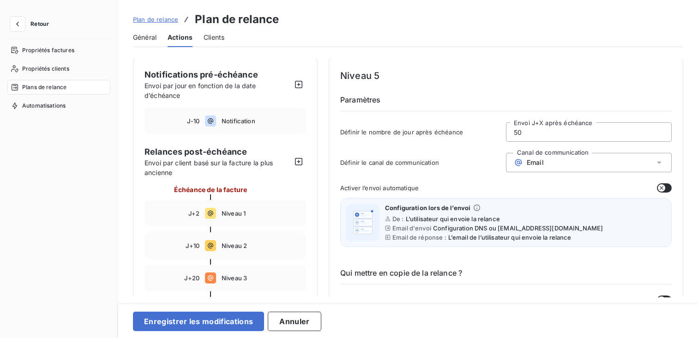
click at [566, 155] on div "Email" at bounding box center [589, 162] width 166 height 19
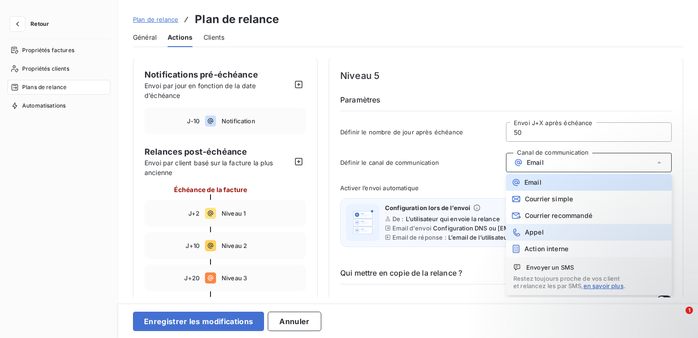
click at [570, 228] on li "Appel" at bounding box center [589, 232] width 166 height 17
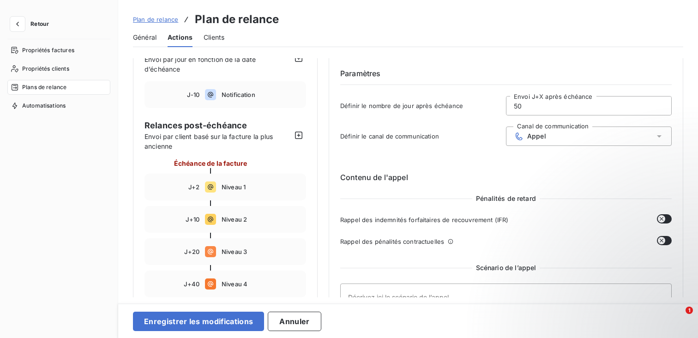
scroll to position [35, 0]
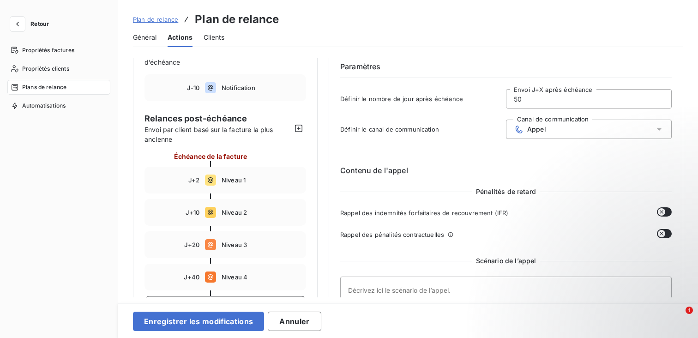
click at [546, 97] on input "50" at bounding box center [589, 99] width 165 height 18
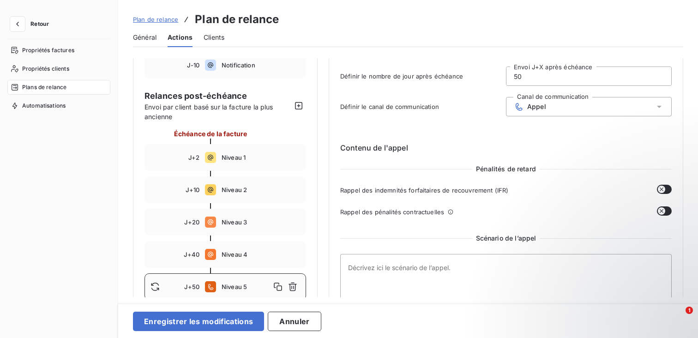
scroll to position [58, 0]
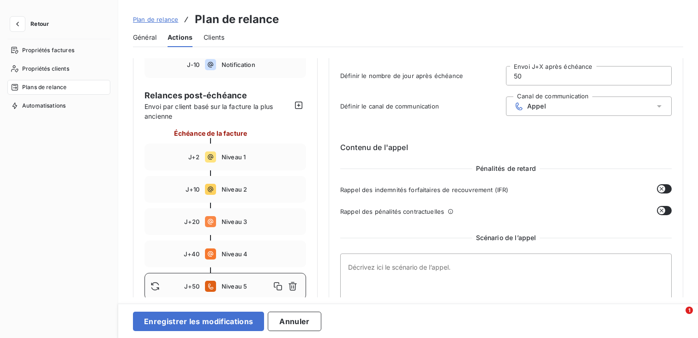
drag, startPoint x: 532, startPoint y: 79, endPoint x: 478, endPoint y: 79, distance: 53.6
click at [477, 79] on div "Définir le nombre de jour après échéance 50 Envoi J+X après échéance" at bounding box center [506, 78] width 332 height 25
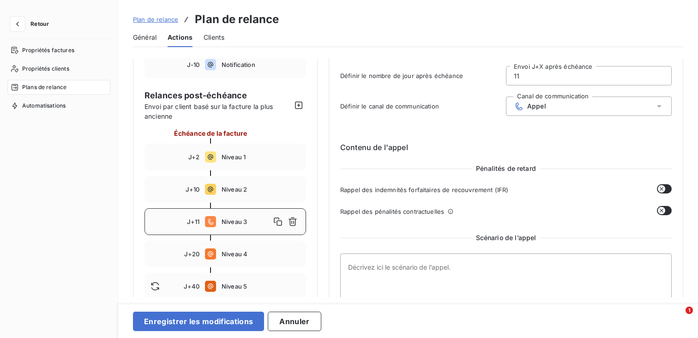
scroll to position [163, 0]
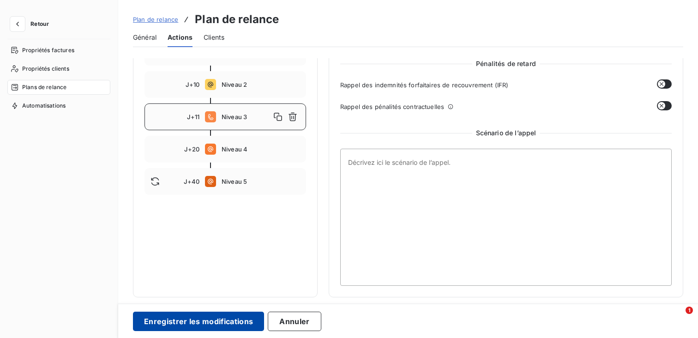
type input "11"
click at [241, 317] on button "Enregistrer les modifications" at bounding box center [198, 321] width 131 height 19
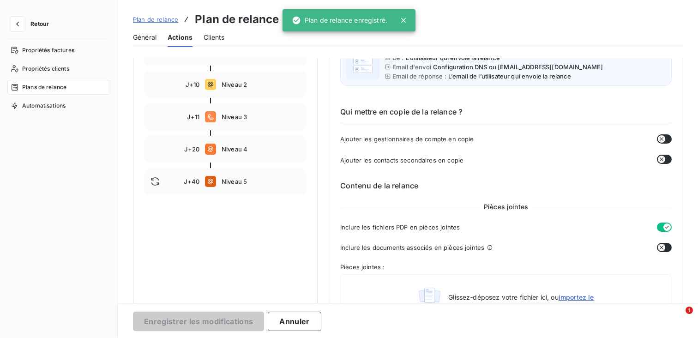
scroll to position [72, 0]
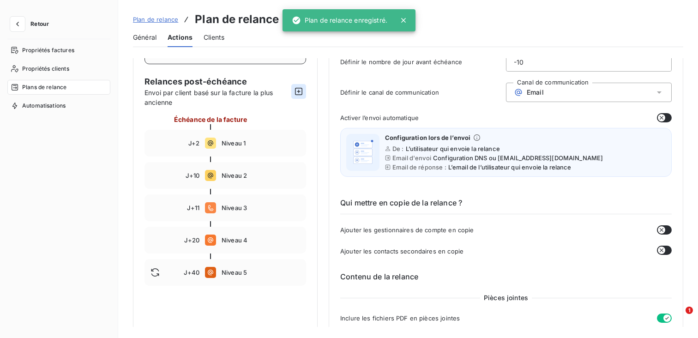
click at [294, 89] on icon "button" at bounding box center [298, 91] width 9 height 9
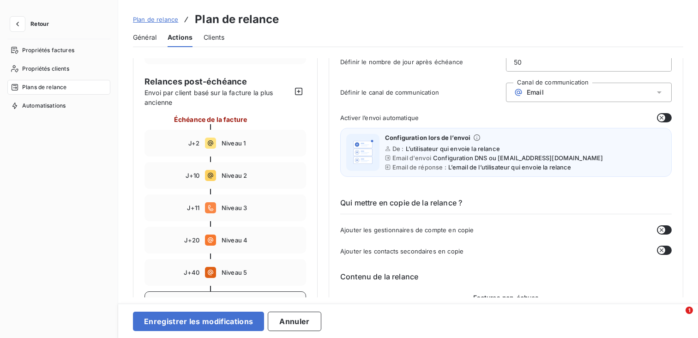
click at [547, 94] on div "Email" at bounding box center [589, 92] width 166 height 19
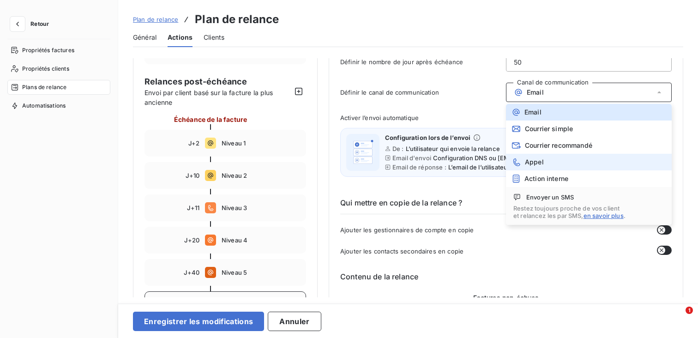
click at [546, 163] on li "Appel" at bounding box center [589, 162] width 166 height 17
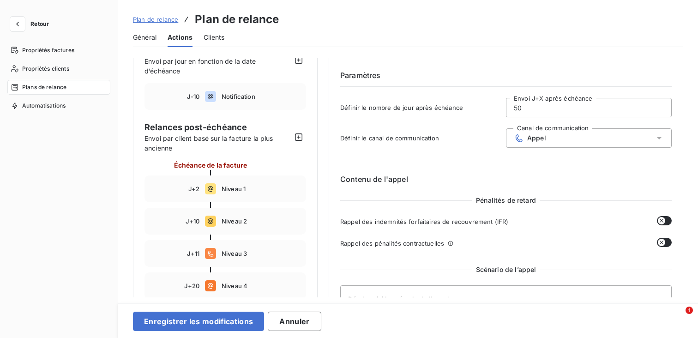
scroll to position [25, 0]
click at [551, 109] on input "50" at bounding box center [589, 108] width 165 height 18
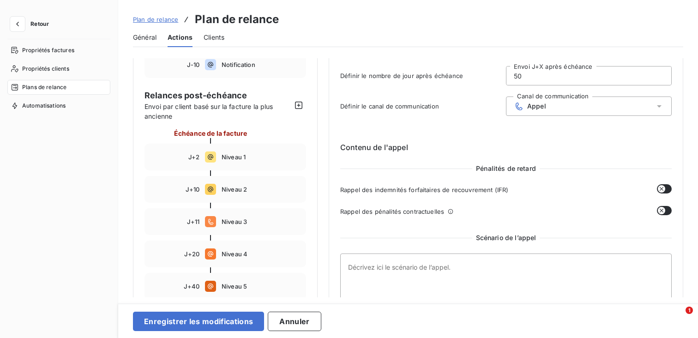
scroll to position [59, 0]
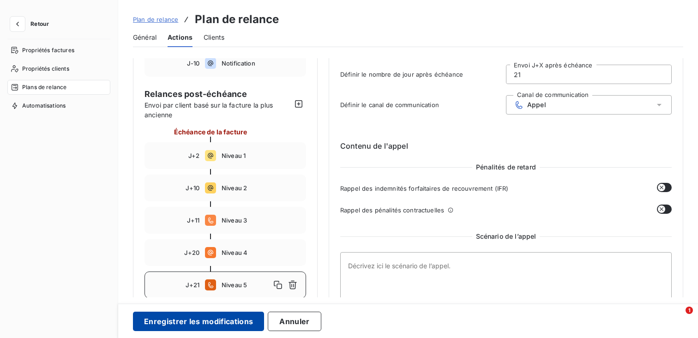
type input "21"
click at [230, 325] on button "Enregistrer les modifications" at bounding box center [198, 321] width 131 height 19
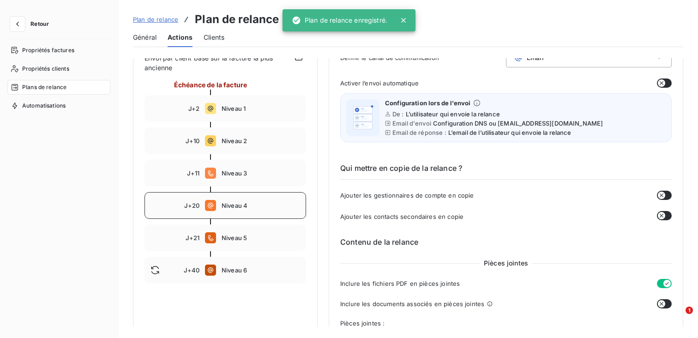
scroll to position [111, 0]
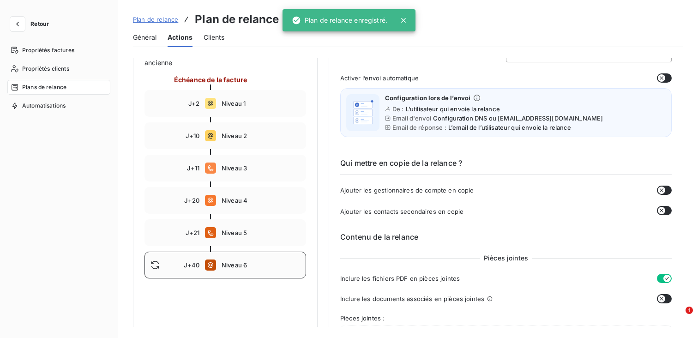
click at [248, 262] on span "Niveau 6" at bounding box center [261, 264] width 79 height 7
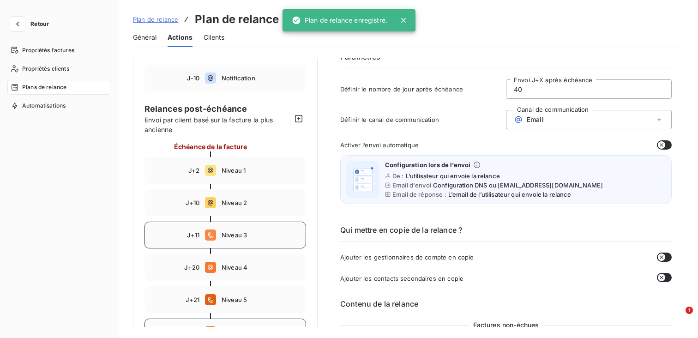
scroll to position [0, 0]
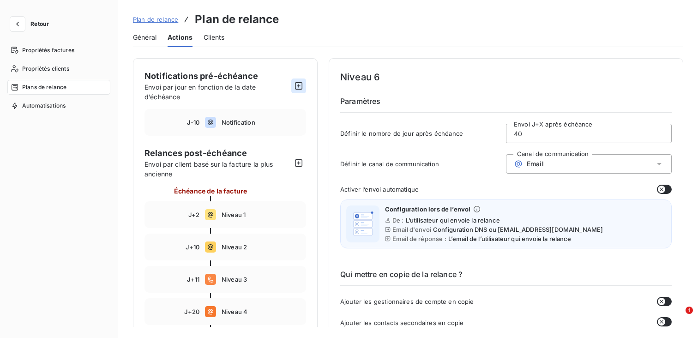
click at [296, 87] on icon "button" at bounding box center [298, 85] width 9 height 9
type input "-15"
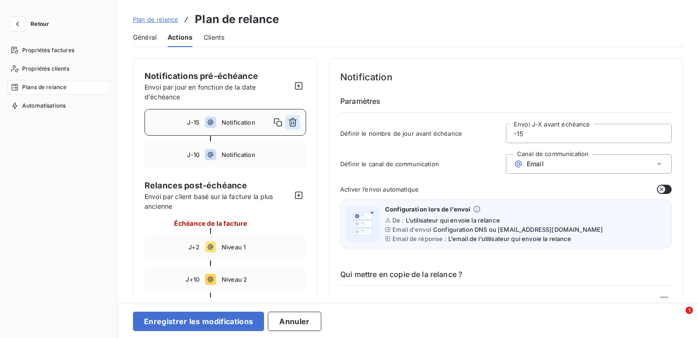
click at [295, 121] on icon "button" at bounding box center [293, 122] width 8 height 9
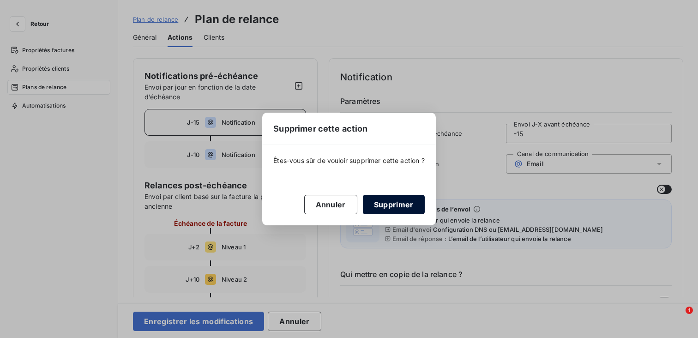
click at [386, 204] on button "Supprimer" at bounding box center [394, 204] width 62 height 19
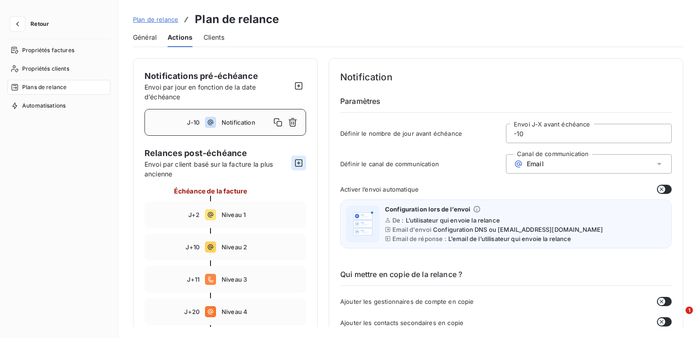
click at [300, 164] on icon "button" at bounding box center [298, 162] width 9 height 9
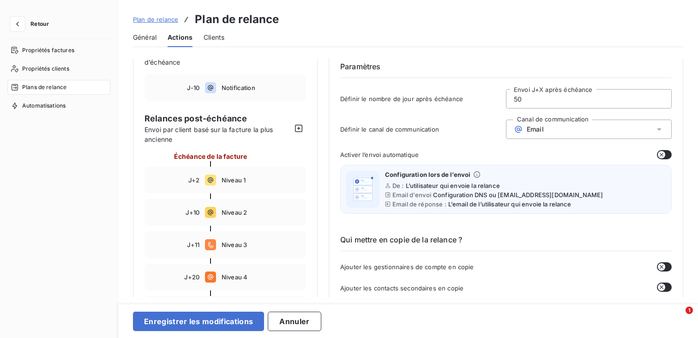
scroll to position [28, 0]
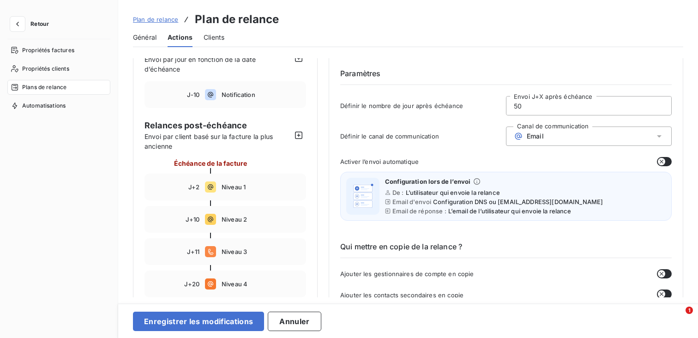
drag, startPoint x: 569, startPoint y: 106, endPoint x: 465, endPoint y: 105, distance: 104.4
click at [465, 105] on div "Définir le nombre de jour après échéance 50 Envoi J+X après échéance" at bounding box center [506, 108] width 332 height 25
type input "41"
click at [531, 133] on span "Email" at bounding box center [535, 136] width 17 height 7
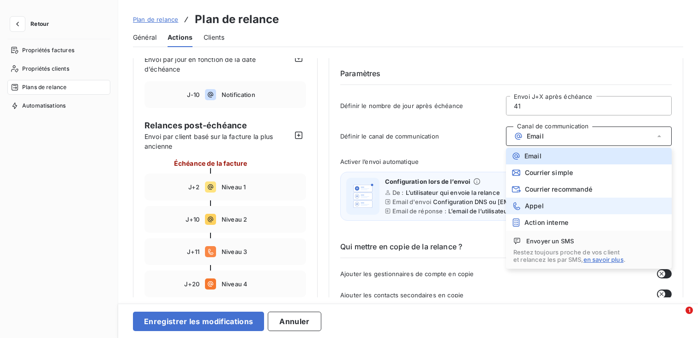
click at [551, 203] on li "Appel" at bounding box center [589, 206] width 166 height 17
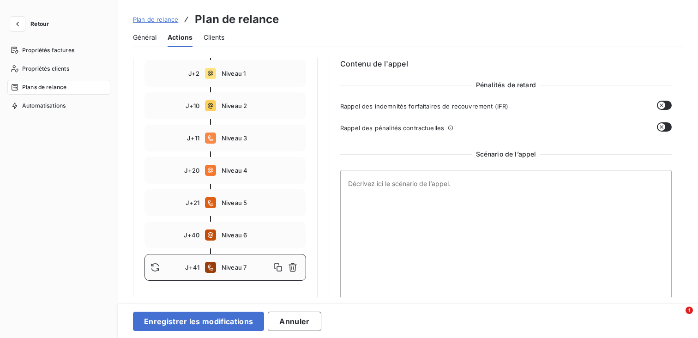
scroll to position [163, 0]
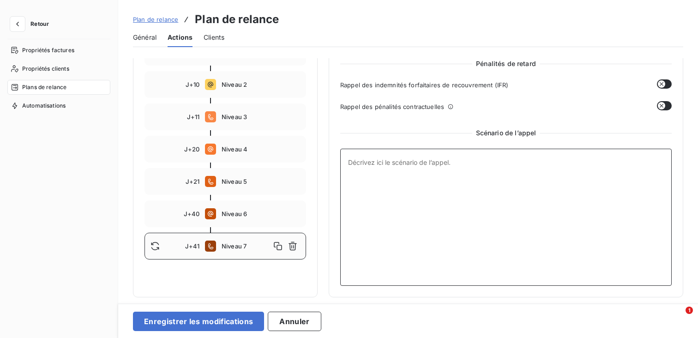
click at [494, 209] on textarea at bounding box center [506, 217] width 332 height 137
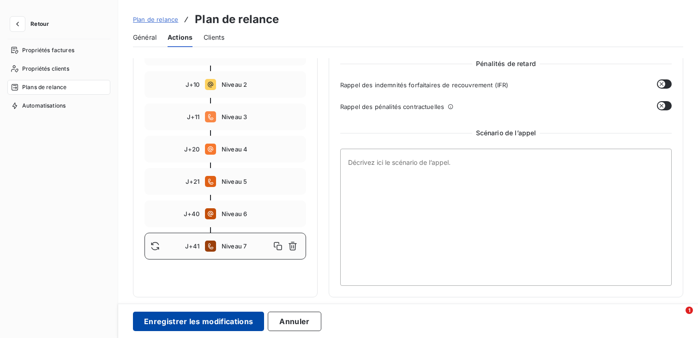
click at [232, 320] on button "Enregistrer les modifications" at bounding box center [198, 321] width 131 height 19
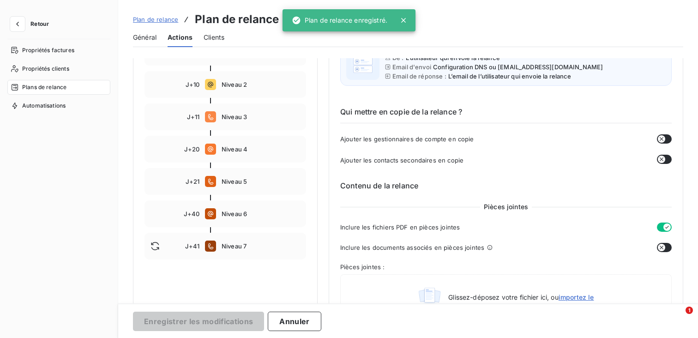
scroll to position [136, 0]
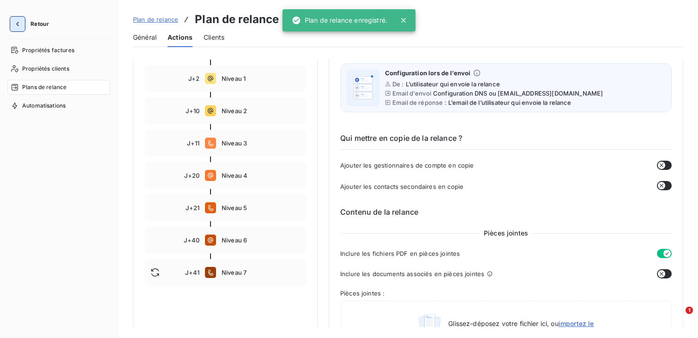
click at [16, 30] on button "button" at bounding box center [17, 24] width 15 height 15
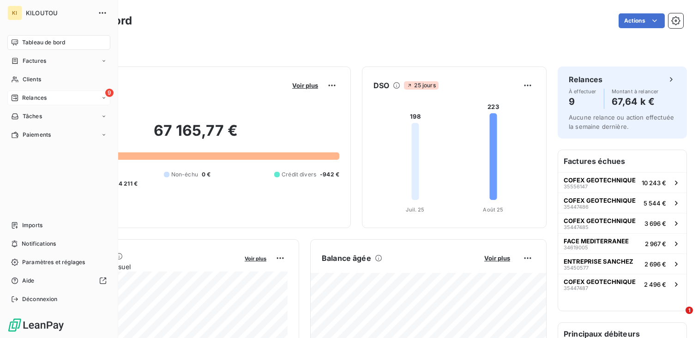
click at [44, 96] on span "Relances" at bounding box center [34, 98] width 24 height 8
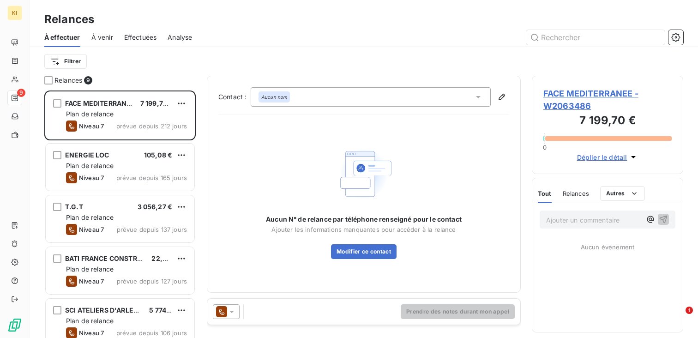
scroll to position [248, 151]
click at [392, 86] on div "Contact : Aucun nom Aucun N° de relance par téléphone renseigné pour le contact…" at bounding box center [364, 184] width 314 height 217
click at [392, 98] on div "Aucun nom" at bounding box center [371, 96] width 240 height 19
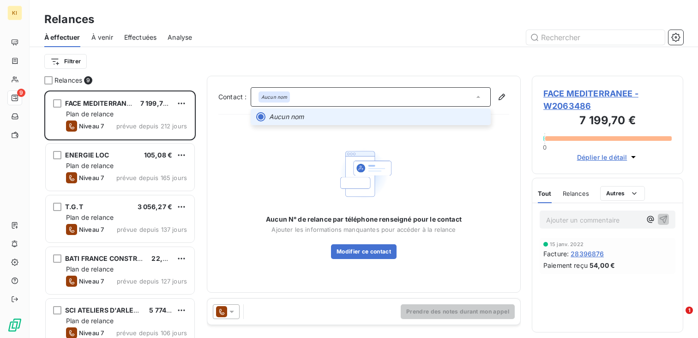
click at [407, 76] on div "Contact : Aucun nom Aucun nom Aucun N° de relance par téléphone renseigné pour …" at bounding box center [364, 184] width 314 height 217
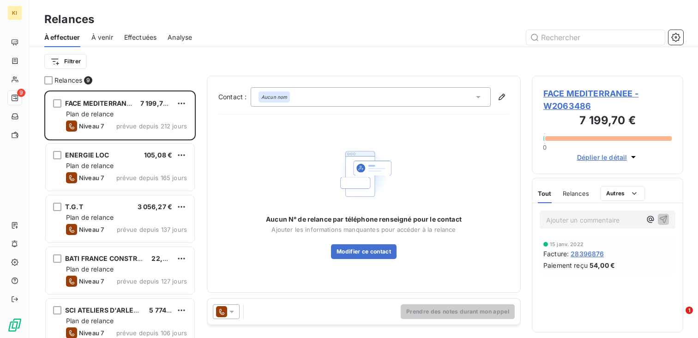
click at [580, 194] on span "Relances" at bounding box center [576, 193] width 26 height 7
click at [542, 192] on span "Tout" at bounding box center [544, 193] width 13 height 7
click at [632, 154] on icon "button" at bounding box center [633, 156] width 9 height 9
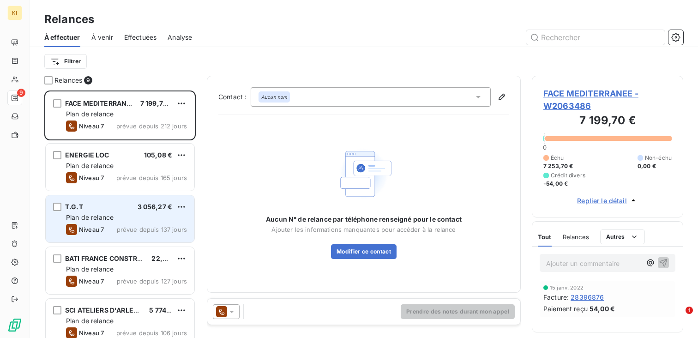
click at [150, 227] on span "prévue depuis 137 jours" at bounding box center [152, 229] width 70 height 7
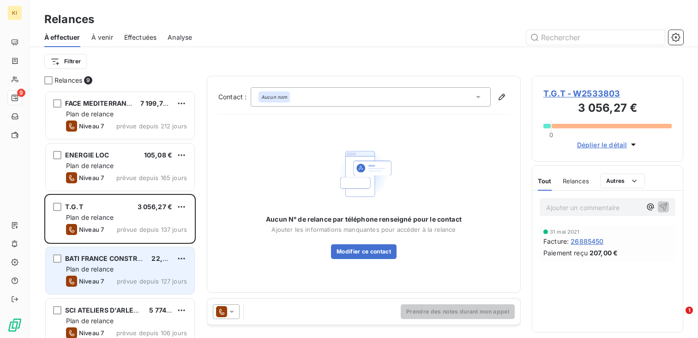
click at [153, 260] on span "22,46 €" at bounding box center [163, 258] width 25 height 8
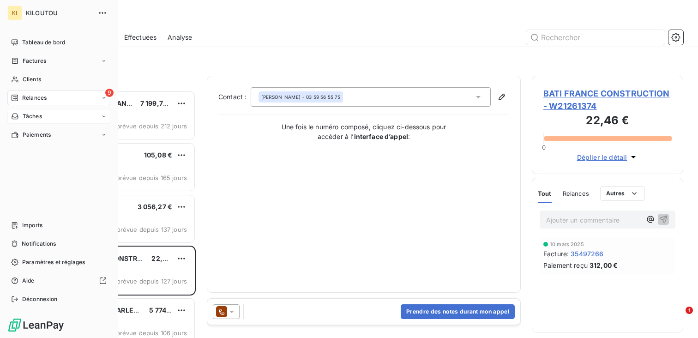
click at [20, 118] on div "Tâches" at bounding box center [26, 116] width 31 height 8
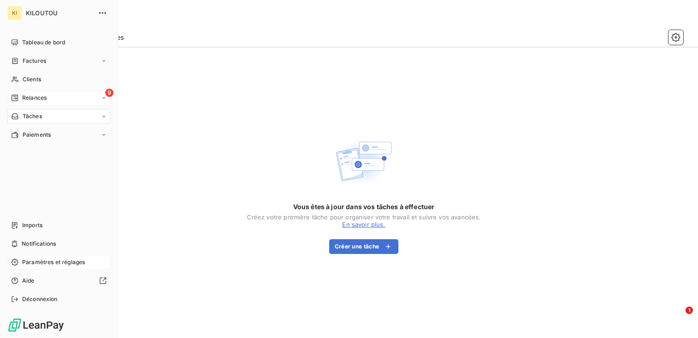
click at [50, 265] on span "Paramètres et réglages" at bounding box center [53, 262] width 63 height 8
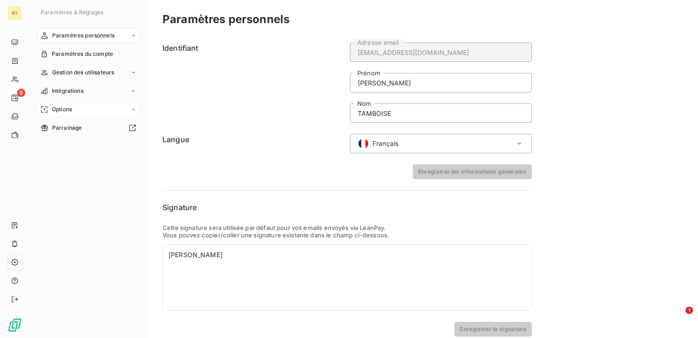
click at [109, 110] on div "Options" at bounding box center [88, 109] width 103 height 15
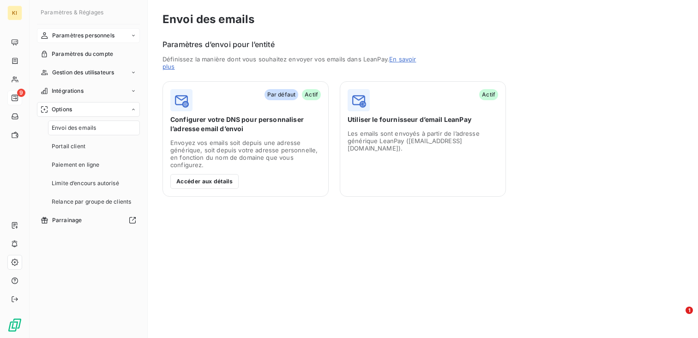
click at [111, 31] on span "Paramètres personnels" at bounding box center [83, 35] width 62 height 8
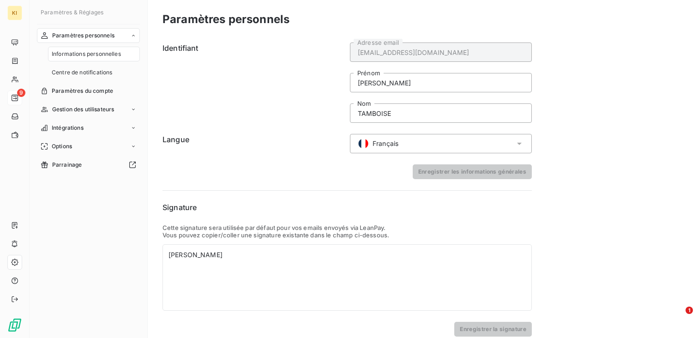
scroll to position [10, 0]
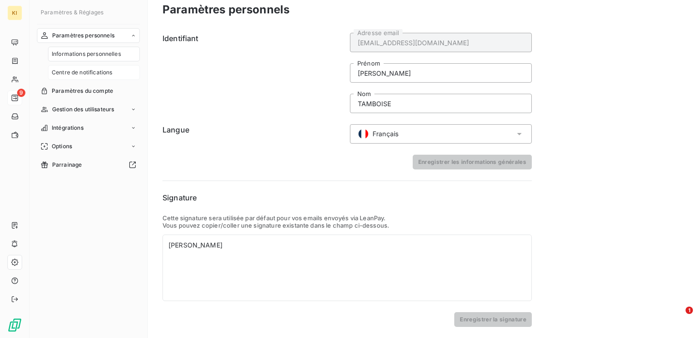
click at [97, 73] on span "Centre de notifications" at bounding box center [82, 72] width 60 height 8
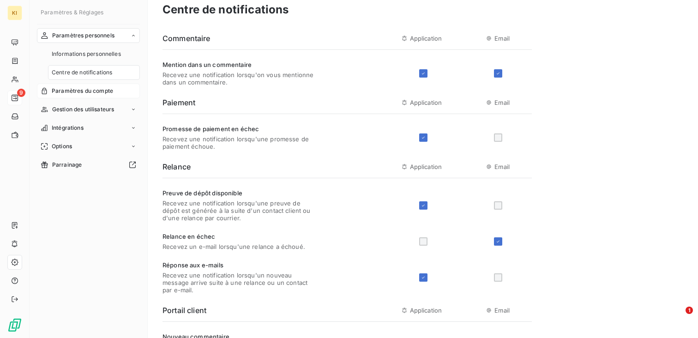
click at [97, 88] on span "Paramètres du compte" at bounding box center [82, 91] width 61 height 8
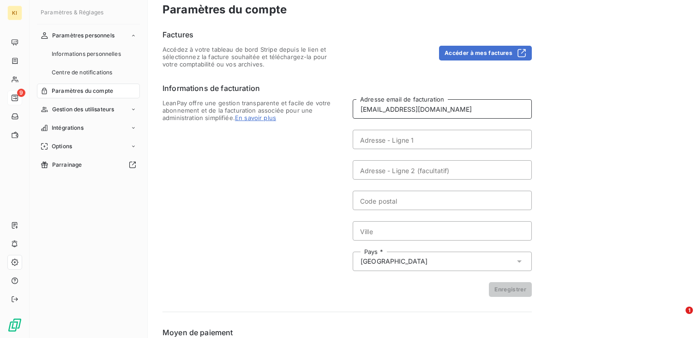
click at [393, 113] on input "[EMAIL_ADDRESS][DOMAIN_NAME]" at bounding box center [442, 108] width 179 height 19
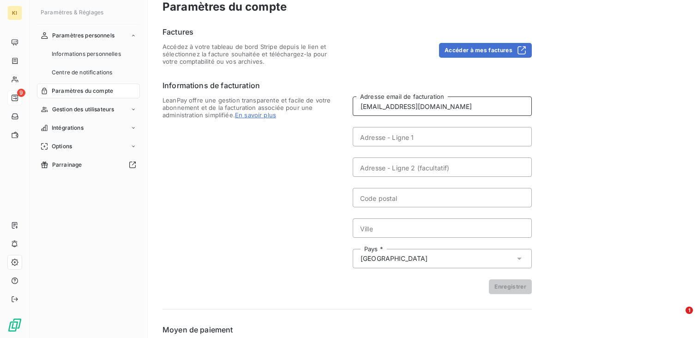
scroll to position [10, 0]
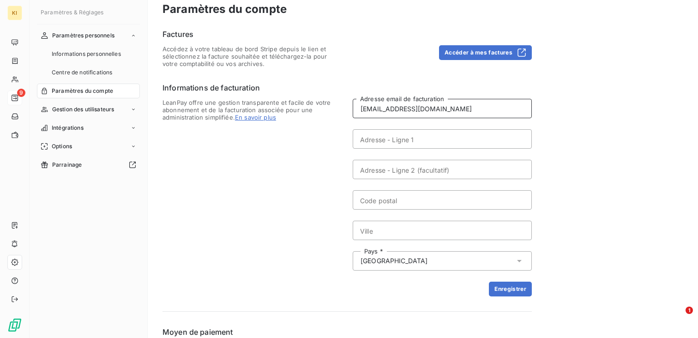
paste input "encaiss"
type input "encaissement@kiloutou.fr"
click at [414, 141] on input "Adresse - Ligne 1" at bounding box center [442, 138] width 179 height 19
type input "1 Rue des precurseurs"
type input "59650"
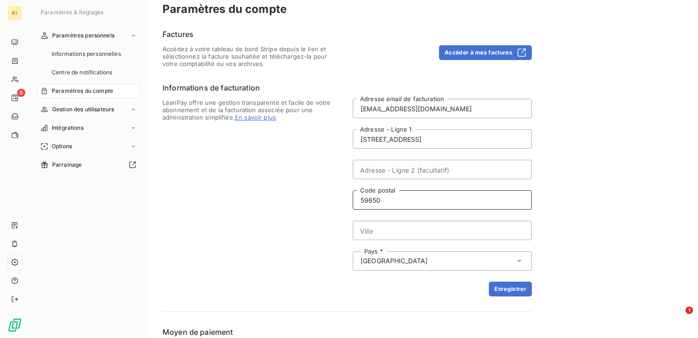
type input "Villeneuve-d'Ascq"
type input "France"
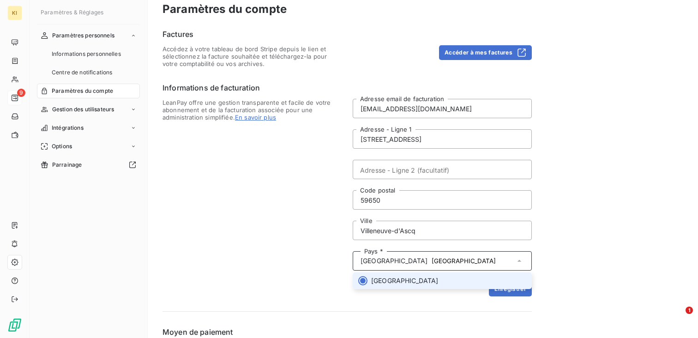
click at [412, 279] on li "France" at bounding box center [442, 280] width 179 height 17
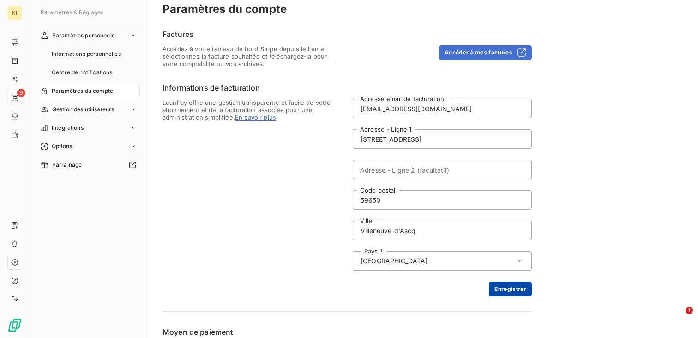
click at [512, 292] on button "Enregistrer" at bounding box center [510, 289] width 43 height 15
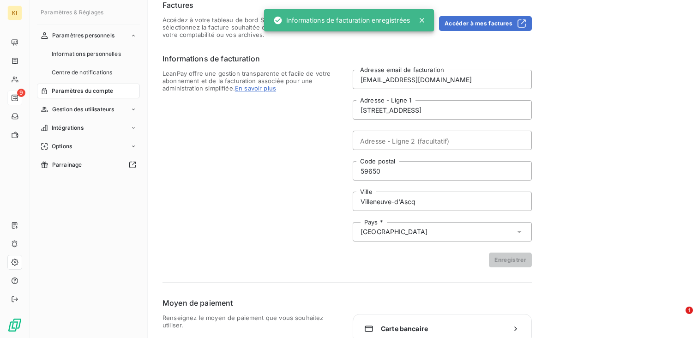
scroll to position [91, 0]
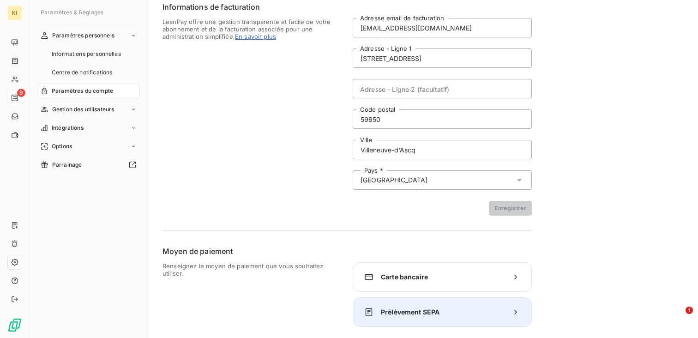
click at [462, 313] on span "Prélèvement SEPA" at bounding box center [442, 312] width 123 height 9
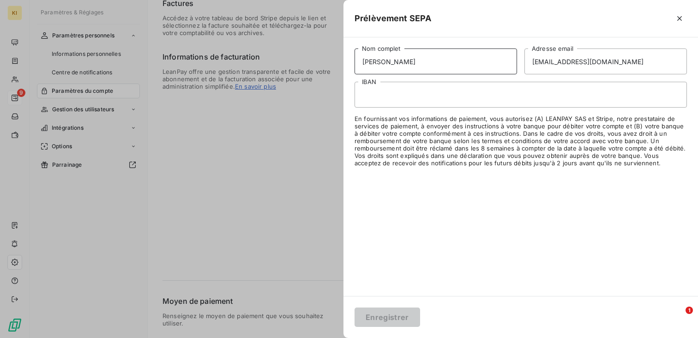
click at [445, 68] on input "[PERSON_NAME]" at bounding box center [436, 61] width 163 height 26
click at [295, 127] on div at bounding box center [349, 169] width 698 height 338
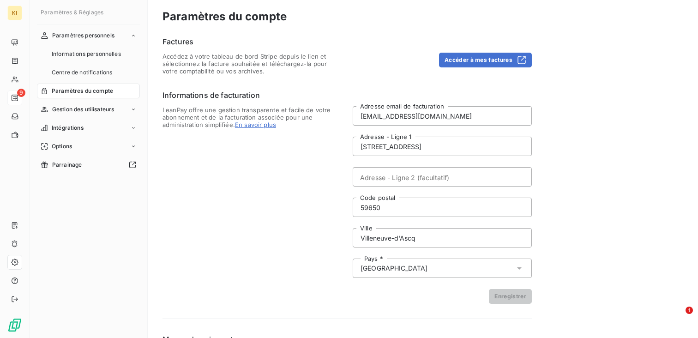
scroll to position [0, 0]
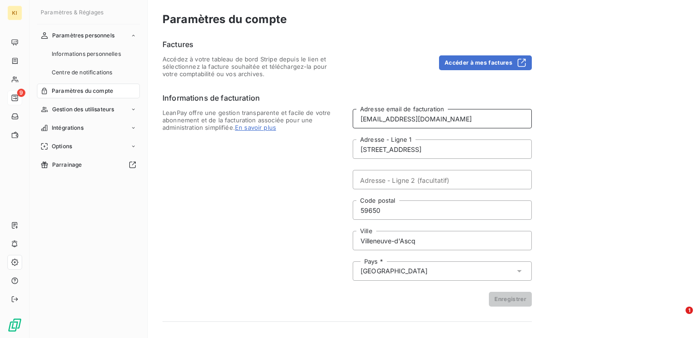
click at [456, 118] on input "encaissement@kiloutou.fr" at bounding box center [442, 118] width 179 height 19
click at [382, 122] on input "encaissement@kiloutou.fr" at bounding box center [442, 118] width 179 height 19
type input "digital@kiloutou.fr"
click at [318, 206] on span "LeanPay offre une gestion transparente et facile de votre abonnement et de la f…" at bounding box center [252, 208] width 179 height 198
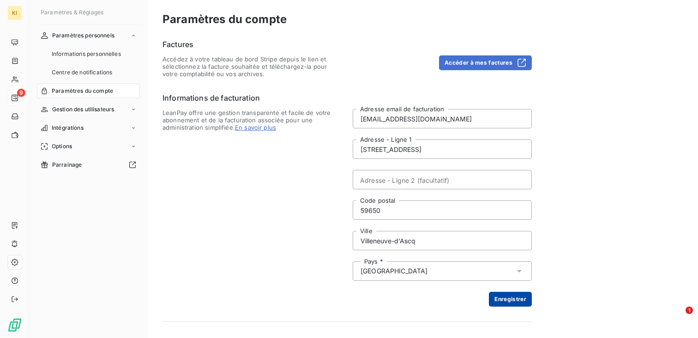
click at [515, 302] on button "Enregistrer" at bounding box center [510, 299] width 43 height 15
click at [132, 111] on icon at bounding box center [134, 110] width 6 height 6
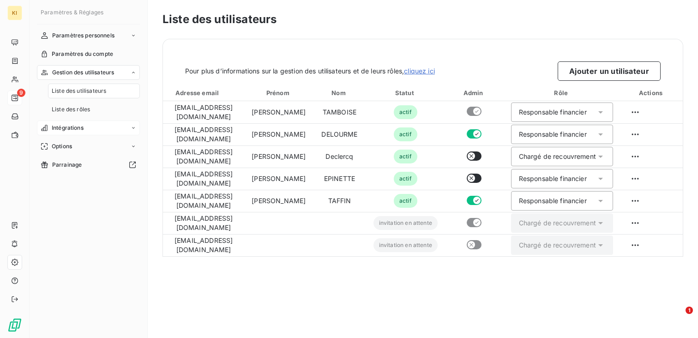
click at [104, 127] on div "Intégrations" at bounding box center [88, 128] width 103 height 15
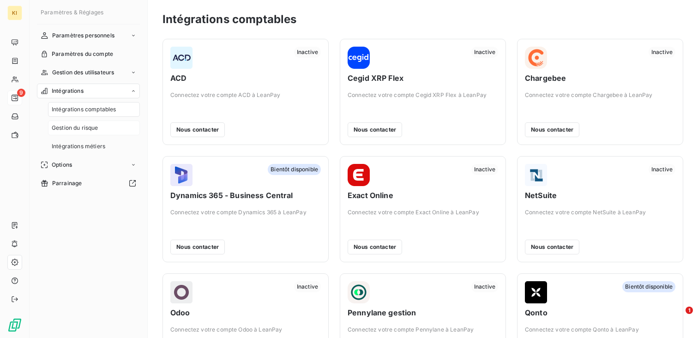
click at [104, 125] on div "Gestion du risque" at bounding box center [94, 128] width 92 height 15
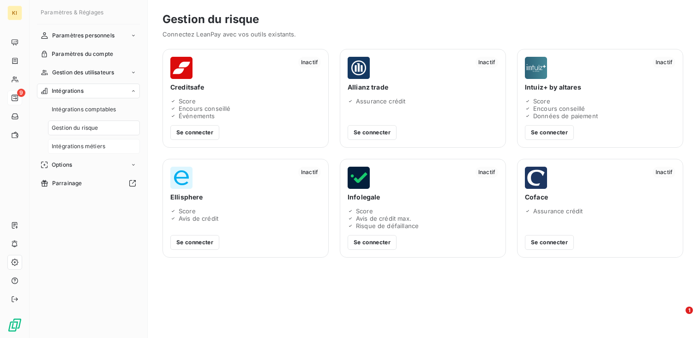
click at [97, 146] on span "Intégrations métiers" at bounding box center [79, 146] width 54 height 8
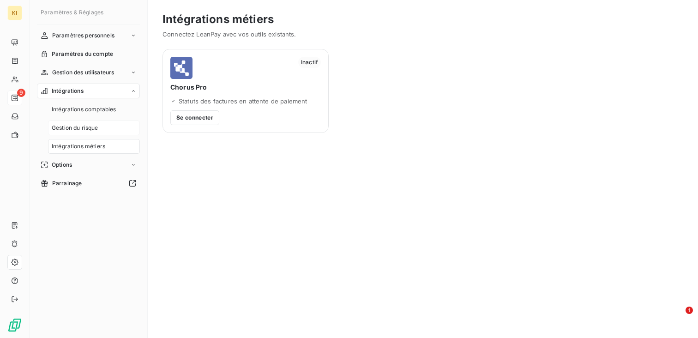
click at [99, 131] on div "Gestion du risque" at bounding box center [94, 128] width 92 height 15
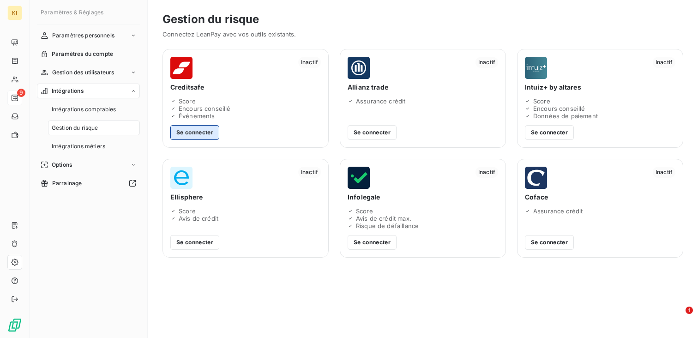
click at [181, 137] on button "Se connecter" at bounding box center [194, 132] width 49 height 15
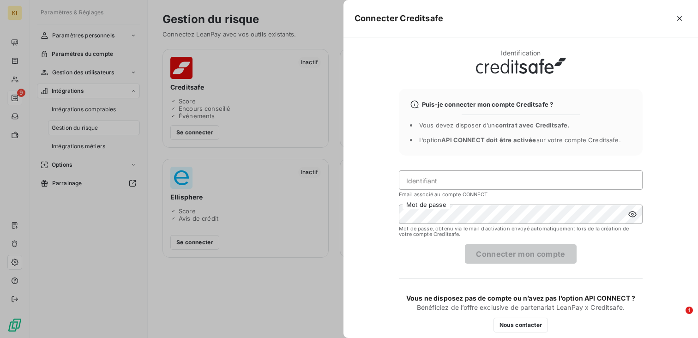
scroll to position [6, 0]
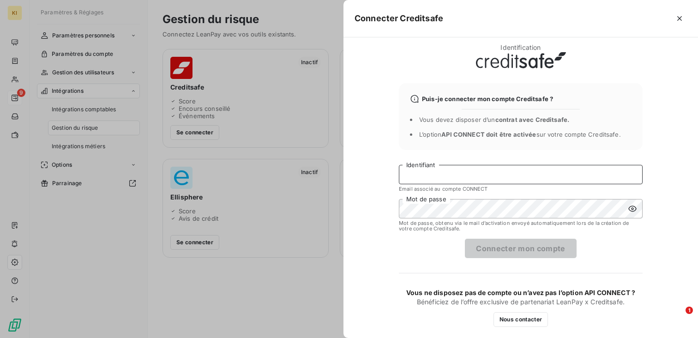
click at [429, 173] on input "Identifiant" at bounding box center [521, 174] width 244 height 19
click at [422, 152] on div "Identification Puis-je connecter mon compte Creditsafe ? Vous devez disposer d’…" at bounding box center [521, 185] width 244 height 284
click at [314, 269] on div at bounding box center [349, 169] width 698 height 338
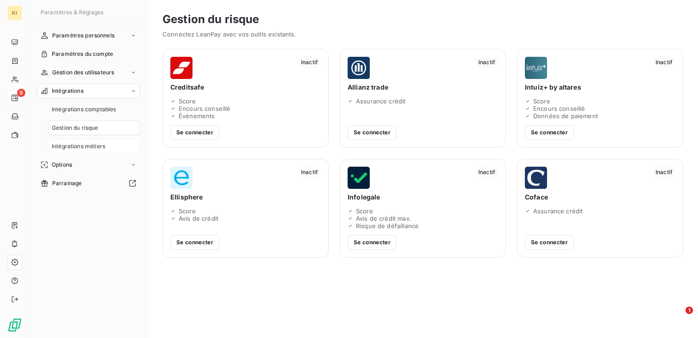
click at [113, 149] on div "Intégrations métiers" at bounding box center [94, 146] width 92 height 15
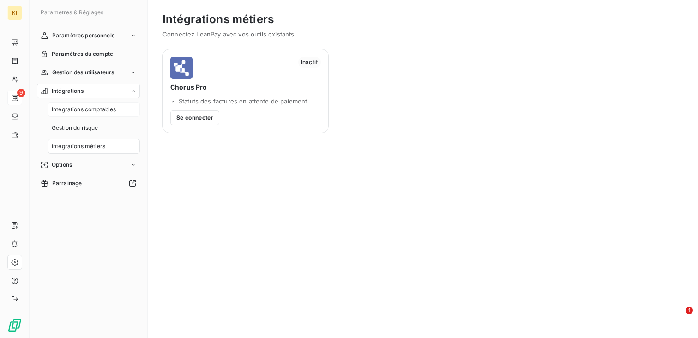
click at [95, 112] on span "Intégrations comptables" at bounding box center [84, 109] width 64 height 8
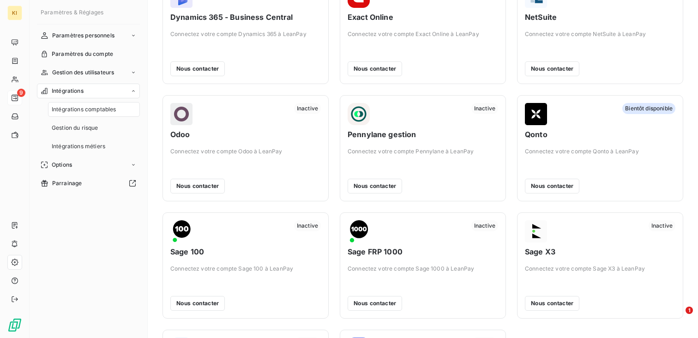
scroll to position [287, 0]
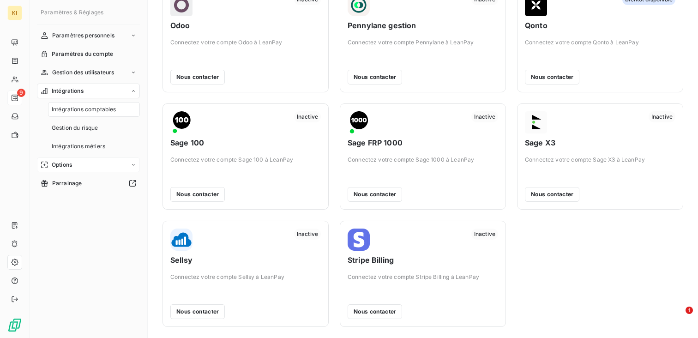
click at [108, 158] on div "Options" at bounding box center [88, 164] width 103 height 15
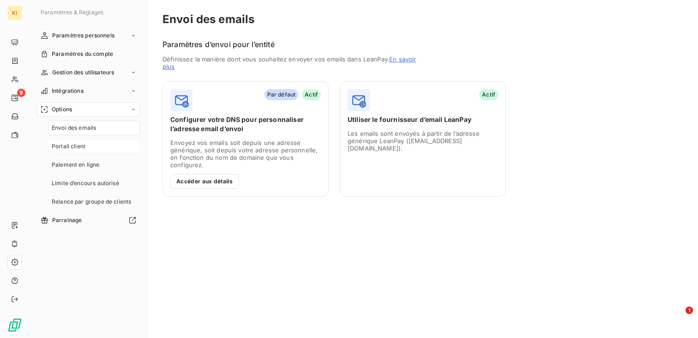
click at [108, 144] on div "Portail client" at bounding box center [94, 146] width 92 height 15
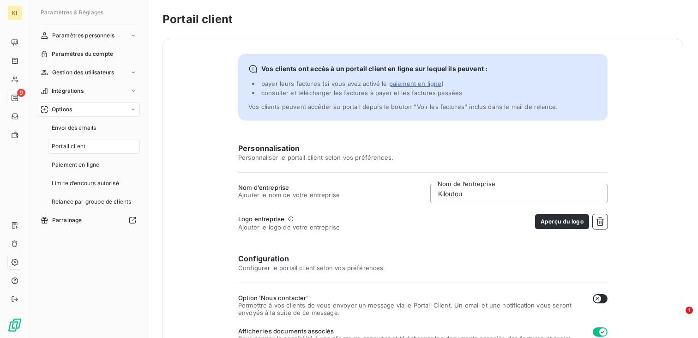
scroll to position [76, 0]
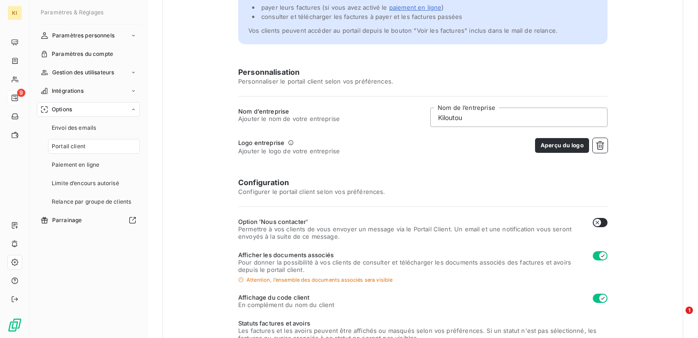
click at [313, 183] on h6 "Configuration" at bounding box center [422, 182] width 369 height 11
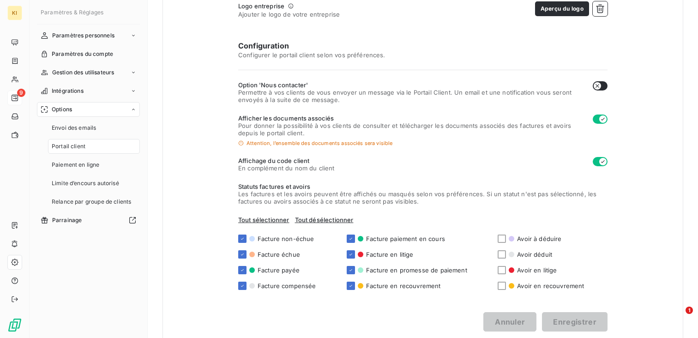
scroll to position [223, 0]
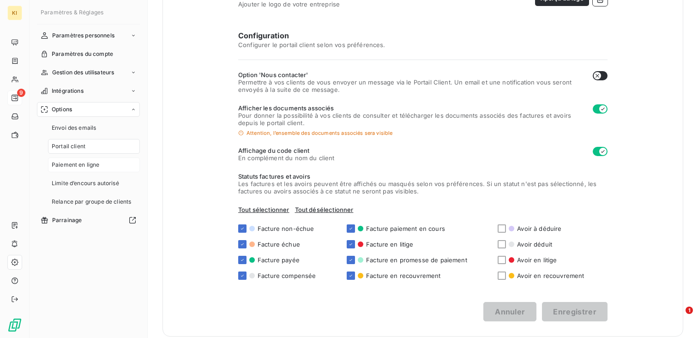
click at [108, 162] on div "Paiement en ligne" at bounding box center [94, 164] width 92 height 15
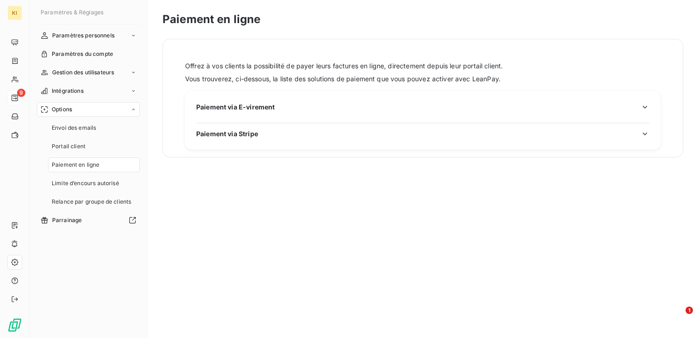
click at [274, 109] on span "Paiement via E-virement" at bounding box center [235, 107] width 79 height 10
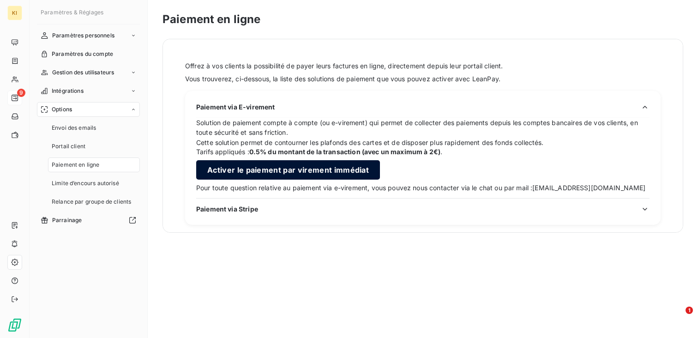
click at [275, 171] on button "Activer le paiement par virement immédiat" at bounding box center [288, 169] width 184 height 19
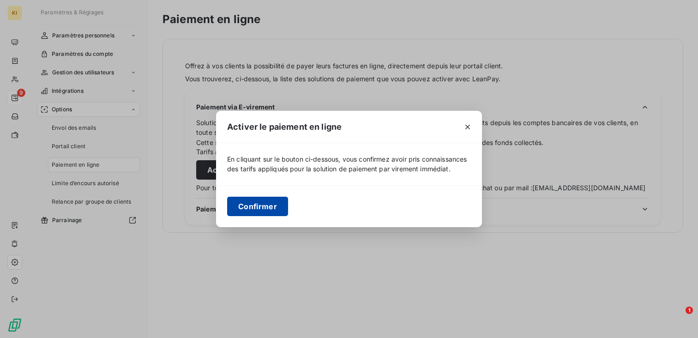
click at [274, 216] on button "Confirmer" at bounding box center [257, 206] width 61 height 19
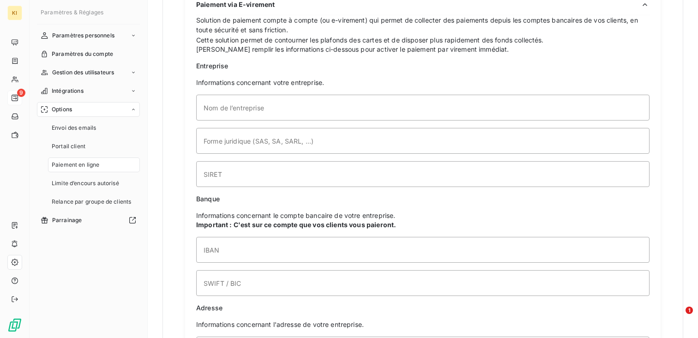
scroll to position [70, 0]
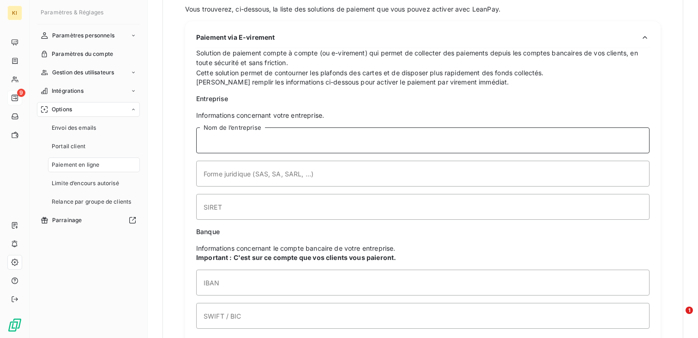
click at [320, 140] on input "Nom de l’entreprise" at bounding box center [422, 140] width 453 height 26
type input "KILOUTOU"
type input "1 Rue des precurseurs"
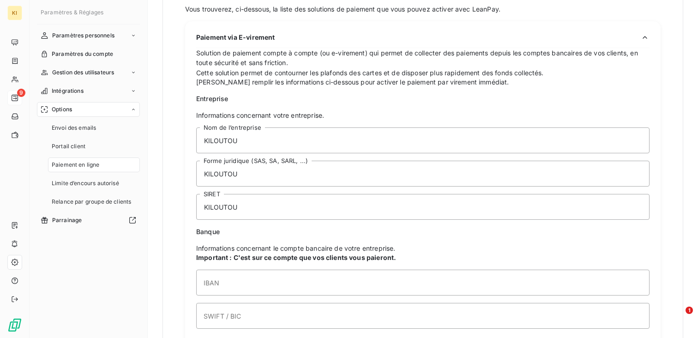
type input "59650"
type input "Villeneuve-d'Ascq"
type input "KILOUTOU SAS"
click at [305, 195] on input "KILOUTOU" at bounding box center [422, 207] width 453 height 26
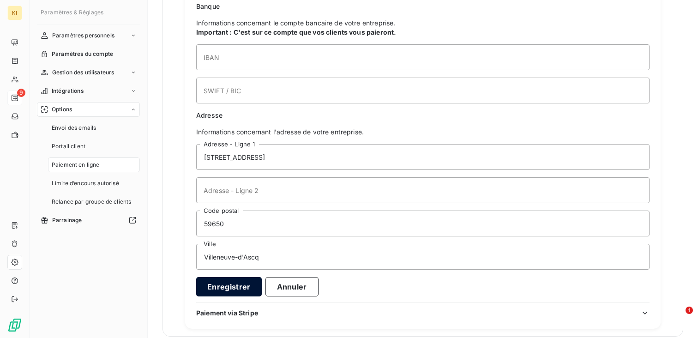
scroll to position [314, 0]
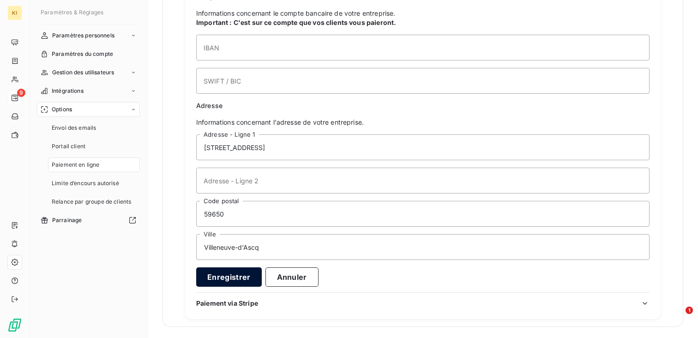
click at [241, 275] on button "Enregistrer" at bounding box center [229, 276] width 66 height 19
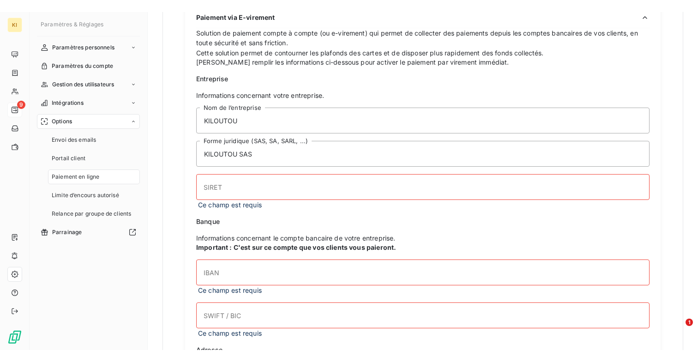
scroll to position [0, 0]
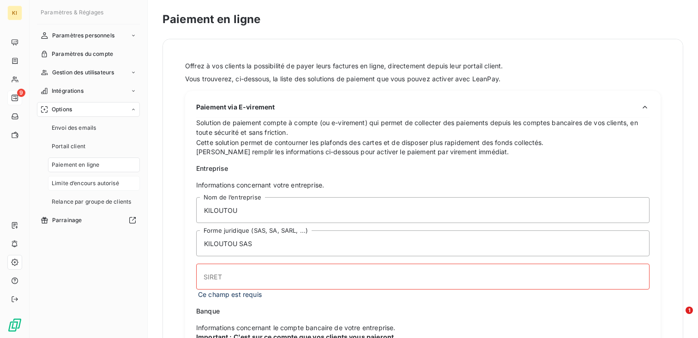
click at [111, 184] on span "Limite d’encours autorisé" at bounding box center [85, 183] width 67 height 8
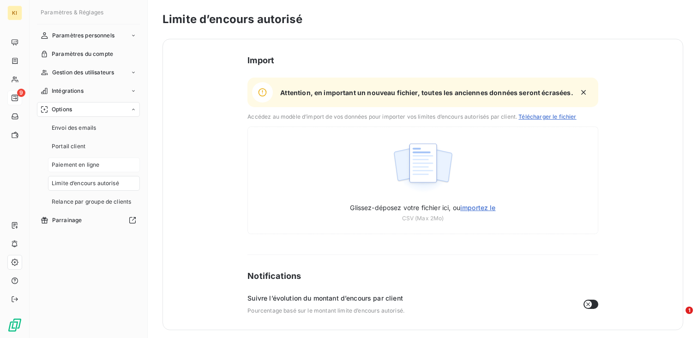
click at [104, 169] on div "Paiement en ligne" at bounding box center [94, 164] width 92 height 15
